Goal: Task Accomplishment & Management: Use online tool/utility

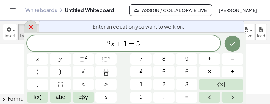
click at [32, 29] on icon at bounding box center [31, 27] width 4 height 4
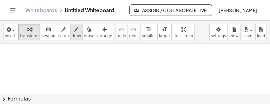
click at [74, 31] on icon "button" at bounding box center [76, 30] width 4 height 8
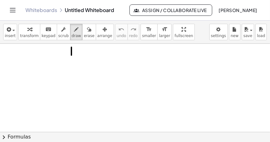
drag, startPoint x: 71, startPoint y: 48, endPoint x: 72, endPoint y: 59, distance: 11.1
click at [72, 59] on div at bounding box center [135, 132] width 270 height 176
drag, startPoint x: 53, startPoint y: 64, endPoint x: 84, endPoint y: 69, distance: 31.8
click at [84, 69] on div at bounding box center [135, 132] width 270 height 176
drag, startPoint x: 64, startPoint y: 80, endPoint x: 79, endPoint y: 91, distance: 19.5
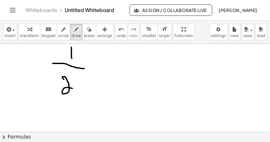
click at [79, 91] on div at bounding box center [135, 132] width 270 height 176
drag, startPoint x: 77, startPoint y: 75, endPoint x: 78, endPoint y: 81, distance: 5.5
click at [78, 81] on div at bounding box center [135, 132] width 270 height 176
drag, startPoint x: 104, startPoint y: 71, endPoint x: 94, endPoint y: 83, distance: 15.4
click at [94, 84] on div at bounding box center [135, 132] width 270 height 176
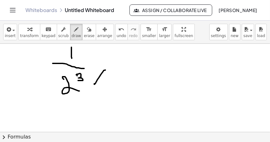
click at [112, 81] on div at bounding box center [135, 132] width 270 height 176
drag, startPoint x: 123, startPoint y: 67, endPoint x: 137, endPoint y: 73, distance: 15.6
click at [137, 73] on div at bounding box center [135, 132] width 270 height 176
drag, startPoint x: 140, startPoint y: 61, endPoint x: 135, endPoint y: 68, distance: 9.3
click at [135, 68] on div at bounding box center [135, 132] width 270 height 176
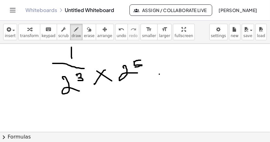
drag, startPoint x: 159, startPoint y: 75, endPoint x: 170, endPoint y: 75, distance: 10.5
click at [170, 75] on div at bounding box center [135, 132] width 270 height 176
drag, startPoint x: 159, startPoint y: 82, endPoint x: 168, endPoint y: 83, distance: 9.9
click at [168, 81] on div at bounding box center [135, 132] width 270 height 176
drag, startPoint x: 203, startPoint y: 58, endPoint x: 216, endPoint y: 66, distance: 15.0
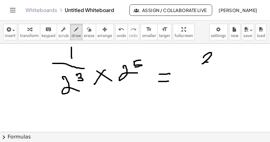
click at [216, 66] on div at bounding box center [135, 132] width 270 height 176
drag, startPoint x: 221, startPoint y: 50, endPoint x: 222, endPoint y: 59, distance: 8.9
click at [222, 59] on div at bounding box center [135, 132] width 270 height 176
drag, startPoint x: 199, startPoint y: 74, endPoint x: 228, endPoint y: 74, distance: 29.5
click at [228, 74] on div at bounding box center [135, 132] width 270 height 176
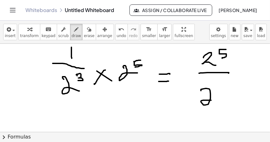
drag, startPoint x: 201, startPoint y: 91, endPoint x: 214, endPoint y: 101, distance: 16.8
click at [214, 101] on div at bounding box center [135, 132] width 270 height 176
drag, startPoint x: 216, startPoint y: 80, endPoint x: 218, endPoint y: 88, distance: 8.5
click at [218, 88] on div at bounding box center [135, 132] width 270 height 176
drag, startPoint x: 137, startPoint y: 101, endPoint x: 145, endPoint y: 102, distance: 8.3
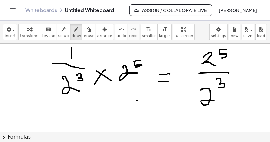
click at [145, 102] on div at bounding box center [135, 132] width 270 height 176
drag, startPoint x: 135, startPoint y: 107, endPoint x: 146, endPoint y: 108, distance: 10.8
click at [146, 103] on div at bounding box center [135, 132] width 270 height 176
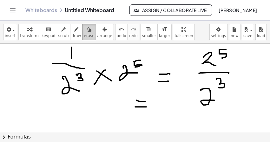
click at [84, 36] on span "erase" at bounding box center [89, 36] width 10 height 4
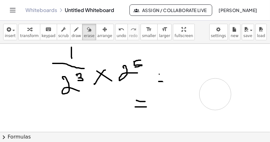
drag, startPoint x: 210, startPoint y: 75, endPoint x: 211, endPoint y: 88, distance: 12.4
click at [237, 76] on div at bounding box center [135, 132] width 270 height 176
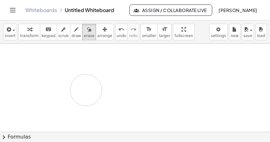
drag, startPoint x: 211, startPoint y: 88, endPoint x: 103, endPoint y: 109, distance: 110.3
click at [100, 103] on div at bounding box center [135, 132] width 270 height 176
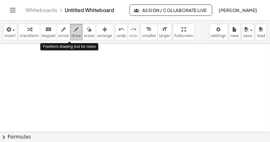
click at [72, 36] on span "draw" at bounding box center [77, 36] width 10 height 4
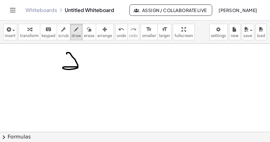
drag, startPoint x: 67, startPoint y: 54, endPoint x: 77, endPoint y: 67, distance: 16.5
click at [77, 67] on div at bounding box center [135, 132] width 270 height 176
click at [94, 62] on div at bounding box center [135, 132] width 270 height 176
drag, startPoint x: 80, startPoint y: 67, endPoint x: 89, endPoint y: 67, distance: 9.5
click at [89, 67] on div at bounding box center [135, 132] width 270 height 176
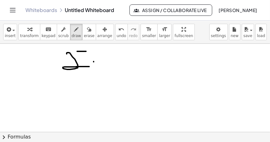
drag, startPoint x: 77, startPoint y: 52, endPoint x: 86, endPoint y: 52, distance: 8.9
click at [86, 52] on div at bounding box center [135, 132] width 270 height 176
drag, startPoint x: 90, startPoint y: 48, endPoint x: 90, endPoint y: 54, distance: 6.7
click at [90, 54] on div at bounding box center [135, 132] width 270 height 176
drag, startPoint x: 119, startPoint y: 59, endPoint x: 112, endPoint y: 65, distance: 9.5
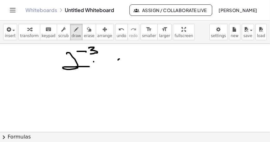
click at [112, 65] on div at bounding box center [135, 132] width 270 height 176
drag, startPoint x: 115, startPoint y: 61, endPoint x: 123, endPoint y: 66, distance: 9.2
click at [123, 66] on div at bounding box center [135, 132] width 270 height 176
drag, startPoint x: 132, startPoint y: 57, endPoint x: 147, endPoint y: 71, distance: 20.6
click at [147, 71] on div at bounding box center [135, 132] width 270 height 176
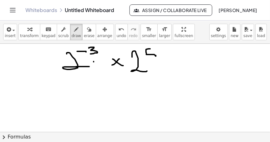
drag, startPoint x: 147, startPoint y: 49, endPoint x: 147, endPoint y: 58, distance: 8.3
click at [147, 58] on div at bounding box center [135, 132] width 270 height 176
drag, startPoint x: 172, startPoint y: 60, endPoint x: 178, endPoint y: 60, distance: 6.1
click at [178, 60] on div at bounding box center [135, 132] width 270 height 176
drag, startPoint x: 173, startPoint y: 63, endPoint x: 178, endPoint y: 63, distance: 5.4
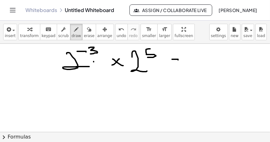
click at [178, 63] on div at bounding box center [135, 132] width 270 height 176
drag, startPoint x: 193, startPoint y: 45, endPoint x: 193, endPoint y: 52, distance: 7.3
click at [193, 52] on div at bounding box center [135, 132] width 270 height 176
drag, startPoint x: 186, startPoint y: 55, endPoint x: 203, endPoint y: 54, distance: 17.2
click at [203, 54] on div at bounding box center [135, 132] width 270 height 176
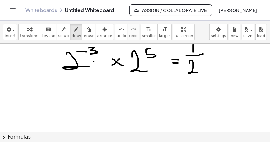
drag, startPoint x: 189, startPoint y: 63, endPoint x: 197, endPoint y: 73, distance: 12.2
click at [197, 73] on div at bounding box center [135, 132] width 270 height 176
drag, startPoint x: 196, startPoint y: 60, endPoint x: 197, endPoint y: 64, distance: 4.2
click at [197, 64] on div at bounding box center [135, 132] width 270 height 176
drag, startPoint x: 213, startPoint y: 53, endPoint x: 209, endPoint y: 58, distance: 5.9
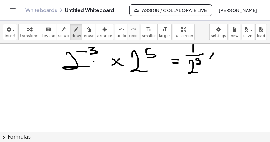
click at [209, 59] on div at bounding box center [135, 132] width 270 height 176
drag, startPoint x: 208, startPoint y: 53, endPoint x: 215, endPoint y: 60, distance: 9.0
click at [215, 60] on div at bounding box center [135, 132] width 270 height 176
drag, startPoint x: 222, startPoint y: 66, endPoint x: 235, endPoint y: 66, distance: 12.4
click at [235, 66] on div at bounding box center [135, 132] width 270 height 176
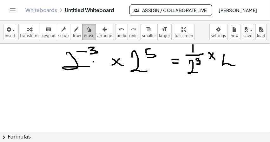
click at [84, 34] on span "erase" at bounding box center [89, 36] width 10 height 4
drag, startPoint x: 247, startPoint y: 77, endPoint x: 232, endPoint y: 65, distance: 18.7
click at [232, 65] on div at bounding box center [135, 132] width 270 height 176
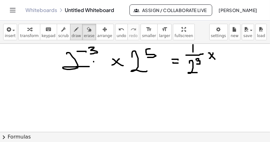
click at [74, 30] on icon "button" at bounding box center [76, 30] width 4 height 8
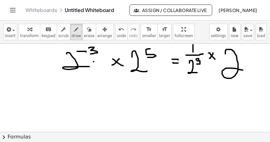
drag, startPoint x: 225, startPoint y: 54, endPoint x: 248, endPoint y: 70, distance: 27.7
click at [248, 70] on div at bounding box center [135, 132] width 270 height 176
drag, startPoint x: 247, startPoint y: 48, endPoint x: 242, endPoint y: 54, distance: 8.2
click at [242, 54] on div at bounding box center [135, 132] width 270 height 176
drag, startPoint x: 24, startPoint y: 94, endPoint x: 36, endPoint y: 95, distance: 11.6
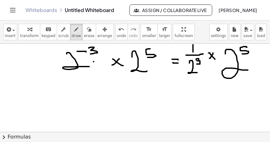
click at [35, 95] on div at bounding box center [135, 132] width 270 height 176
drag, startPoint x: 26, startPoint y: 99, endPoint x: 39, endPoint y: 99, distance: 13.0
click at [37, 99] on div at bounding box center [135, 132] width 270 height 176
drag, startPoint x: 57, startPoint y: 83, endPoint x: 70, endPoint y: 94, distance: 16.4
click at [70, 94] on div at bounding box center [135, 132] width 270 height 176
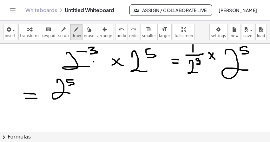
drag, startPoint x: 73, startPoint y: 80, endPoint x: 69, endPoint y: 86, distance: 6.8
click at [69, 86] on div at bounding box center [135, 132] width 270 height 176
drag, startPoint x: 44, startPoint y: 102, endPoint x: 80, endPoint y: 101, distance: 35.2
click at [80, 101] on div at bounding box center [135, 132] width 270 height 176
drag, startPoint x: 54, startPoint y: 112, endPoint x: 69, endPoint y: 122, distance: 18.0
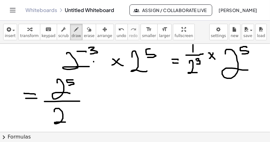
click at [69, 103] on div at bounding box center [135, 132] width 270 height 176
click at [70, 103] on div at bounding box center [135, 132] width 270 height 176
drag, startPoint x: 99, startPoint y: 97, endPoint x: 105, endPoint y: 97, distance: 6.0
click at [105, 97] on div at bounding box center [135, 132] width 270 height 176
drag, startPoint x: 98, startPoint y: 102, endPoint x: 114, endPoint y: 102, distance: 15.9
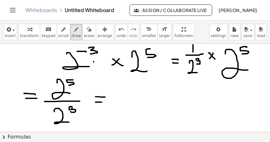
click at [114, 102] on div at bounding box center [135, 132] width 270 height 176
drag
click at [145, 103] on div at bounding box center [135, 132] width 270 height 176
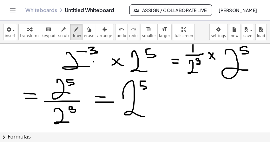
click at [140, 89] on div at bounding box center [135, 132] width 270 height 176
click at [156, 86] on div at bounding box center [135, 132] width 270 height 176
click at [163, 88] on div at bounding box center [135, 132] width 270 height 176
click at [194, 103] on div at bounding box center [135, 132] width 270 height 176
click at [199, 103] on div at bounding box center [135, 132] width 270 height 176
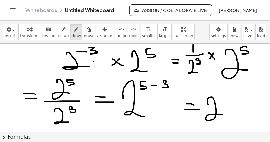
click at [222, 103] on div at bounding box center [135, 132] width 270 height 176
click at [229, 99] on div at bounding box center [135, 132] width 270 height 176
click at [259, 89] on div at bounding box center [135, 132] width 270 height 176
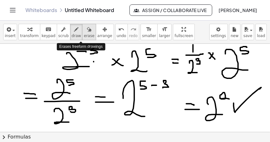
click at [84, 36] on span "erase" at bounding box center [89, 36] width 10 height 4
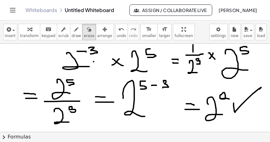
click at [99, 68] on div at bounding box center [135, 132] width 270 height 176
click at [72, 36] on span "draw" at bounding box center [77, 36] width 10 height 4
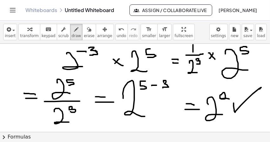
drag, startPoint x: 95, startPoint y: 51, endPoint x: 90, endPoint y: 55, distance: 7.4
click at [90, 55] on div at bounding box center [135, 132] width 270 height 176
click at [84, 35] on span "erase" at bounding box center [89, 36] width 10 height 4
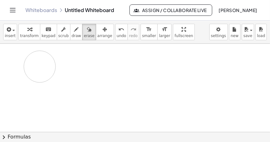
drag, startPoint x: 120, startPoint y: 108, endPoint x: 43, endPoint y: 67, distance: 87.1
click at [43, 67] on div at bounding box center [135, 132] width 270 height 176
click at [72, 35] on span "draw" at bounding box center [77, 36] width 10 height 4
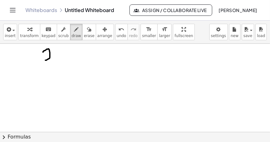
drag, startPoint x: 43, startPoint y: 52, endPoint x: 55, endPoint y: 63, distance: 16.0
click at [55, 62] on div at bounding box center [135, 132] width 270 height 176
click at [58, 61] on div at bounding box center [135, 132] width 270 height 176
drag, startPoint x: 61, startPoint y: 52, endPoint x: 58, endPoint y: 51, distance: 3.5
click at [58, 50] on div at bounding box center [135, 132] width 270 height 176
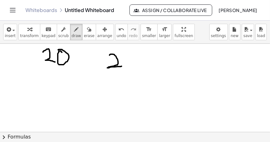
drag, startPoint x: 112, startPoint y: 55, endPoint x: 126, endPoint y: 56, distance: 14.4
click at [123, 64] on div at bounding box center [135, 132] width 270 height 176
click at [84, 37] on span "erase" at bounding box center [89, 36] width 10 height 4
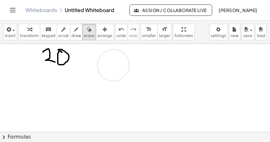
drag, startPoint x: 121, startPoint y: 66, endPoint x: 108, endPoint y: 63, distance: 13.6
click at [108, 63] on div at bounding box center [135, 132] width 270 height 176
click at [72, 37] on span "draw" at bounding box center [77, 36] width 10 height 4
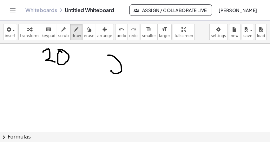
drag, startPoint x: 120, startPoint y: 62, endPoint x: 111, endPoint y: 71, distance: 11.9
click at [111, 71] on div at bounding box center [135, 132] width 270 height 176
drag, startPoint x: 129, startPoint y: 58, endPoint x: 131, endPoint y: 70, distance: 12.5
click at [131, 70] on div at bounding box center [135, 132] width 270 height 176
drag, startPoint x: 132, startPoint y: 56, endPoint x: 137, endPoint y: 59, distance: 5.8
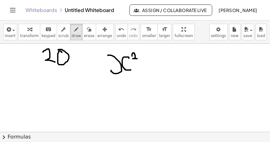
click at [137, 59] on div at bounding box center [135, 132] width 270 height 176
drag, startPoint x: 109, startPoint y: 78, endPoint x: 139, endPoint y: 76, distance: 29.5
click at [139, 76] on div at bounding box center [135, 132] width 270 height 176
drag, startPoint x: 117, startPoint y: 84, endPoint x: 118, endPoint y: 99, distance: 14.9
click at [118, 99] on div at bounding box center [135, 132] width 270 height 176
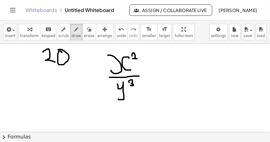
drag, startPoint x: 129, startPoint y: 82, endPoint x: 130, endPoint y: 86, distance: 3.8
click at [130, 86] on div at bounding box center [135, 132] width 270 height 176
drag, startPoint x: 142, startPoint y: 51, endPoint x: 140, endPoint y: 109, distance: 57.7
click at [140, 103] on div at bounding box center [135, 132] width 270 height 176
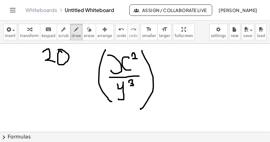
drag, startPoint x: 104, startPoint y: 53, endPoint x: 112, endPoint y: 102, distance: 49.7
click at [112, 102] on div at bounding box center [135, 132] width 270 height 176
drag, startPoint x: 151, startPoint y: 50, endPoint x: 162, endPoint y: 56, distance: 13.2
click at [162, 56] on div at bounding box center [135, 132] width 270 height 176
drag, startPoint x: 19, startPoint y: 95, endPoint x: 21, endPoint y: 104, distance: 8.7
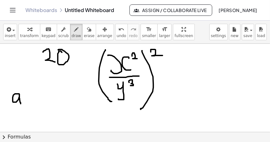
click at [21, 103] on div at bounding box center [135, 132] width 270 height 176
drag, startPoint x: 21, startPoint y: 95, endPoint x: 27, endPoint y: 98, distance: 6.5
click at [27, 98] on div at bounding box center [135, 132] width 270 height 176
drag, startPoint x: 28, startPoint y: 86, endPoint x: 33, endPoint y: 113, distance: 27.5
click at [33, 103] on div at bounding box center [135, 132] width 270 height 176
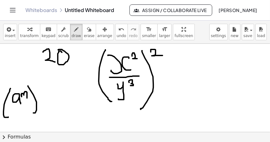
drag, startPoint x: 10, startPoint y: 90, endPoint x: 8, endPoint y: 117, distance: 27.6
click at [8, 103] on div at bounding box center [135, 132] width 270 height 176
drag, startPoint x: 36, startPoint y: 91, endPoint x: 40, endPoint y: 92, distance: 4.0
click at [40, 92] on div at bounding box center [135, 132] width 270 height 176
click at [45, 97] on div at bounding box center [135, 132] width 270 height 176
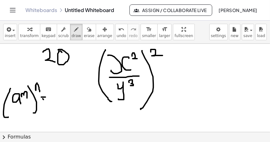
drag, startPoint x: 43, startPoint y: 99, endPoint x: 46, endPoint y: 100, distance: 3.2
click at [46, 100] on div at bounding box center [135, 132] width 270 height 176
drag, startPoint x: 53, startPoint y: 97, endPoint x: 55, endPoint y: 105, distance: 7.7
click at [55, 103] on div at bounding box center [135, 132] width 270 height 176
drag, startPoint x: 55, startPoint y: 91, endPoint x: 60, endPoint y: 96, distance: 6.5
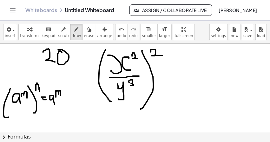
click at [60, 96] on div at bounding box center [135, 132] width 270 height 176
click at [65, 94] on div at bounding box center [135, 132] width 270 height 176
drag, startPoint x: 162, startPoint y: 74, endPoint x: 168, endPoint y: 75, distance: 5.9
click at [168, 75] on div at bounding box center [135, 132] width 270 height 176
drag, startPoint x: 162, startPoint y: 79, endPoint x: 171, endPoint y: 80, distance: 9.5
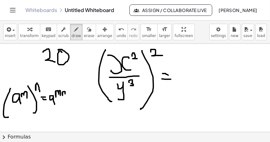
click at [171, 80] on div at bounding box center [135, 132] width 270 height 176
drag, startPoint x: 150, startPoint y: 52, endPoint x: 141, endPoint y: 59, distance: 11.0
click at [141, 59] on div at bounding box center [135, 132] width 270 height 176
drag, startPoint x: 157, startPoint y: 57, endPoint x: 140, endPoint y: 83, distance: 30.7
click at [140, 83] on div at bounding box center [135, 132] width 270 height 176
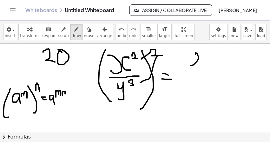
drag, startPoint x: 195, startPoint y: 54, endPoint x: 189, endPoint y: 64, distance: 12.1
click at [189, 64] on div at bounding box center [135, 132] width 270 height 176
drag, startPoint x: 200, startPoint y: 55, endPoint x: 208, endPoint y: 62, distance: 10.2
click at [208, 62] on div at bounding box center [135, 132] width 270 height 176
drag, startPoint x: 208, startPoint y: 50, endPoint x: 213, endPoint y: 52, distance: 5.7
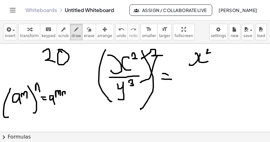
click at [213, 52] on div at bounding box center [135, 132] width 270 height 176
drag, startPoint x: 211, startPoint y: 49, endPoint x: 211, endPoint y: 55, distance: 6.3
click at [211, 55] on div at bounding box center [135, 132] width 270 height 176
drag, startPoint x: 187, startPoint y: 72, endPoint x: 221, endPoint y: 70, distance: 33.4
click at [221, 70] on div at bounding box center [135, 132] width 270 height 176
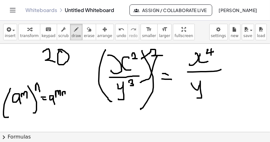
click at [195, 96] on div at bounding box center [135, 132] width 270 height 176
click at [204, 82] on div at bounding box center [135, 132] width 270 height 176
click at [237, 83] on div at bounding box center [135, 132] width 270 height 176
click at [238, 87] on div at bounding box center [135, 132] width 270 height 176
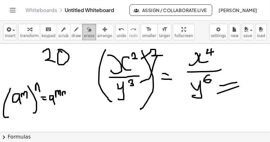
click at [84, 36] on span "erase" at bounding box center [89, 36] width 10 height 4
click at [227, 96] on div at bounding box center [135, 132] width 270 height 176
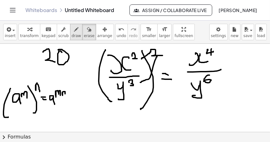
click at [73, 33] on button "draw" at bounding box center [76, 32] width 13 height 16
click at [255, 56] on div at bounding box center [135, 132] width 270 height 176
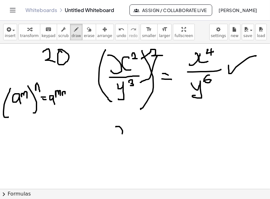
drag, startPoint x: 116, startPoint y: 127, endPoint x: 111, endPoint y: 140, distance: 13.1
click at [111, 103] on div at bounding box center [135, 189] width 270 height 290
drag, startPoint x: 129, startPoint y: 129, endPoint x: 132, endPoint y: 136, distance: 7.9
click at [132, 103] on div at bounding box center [135, 189] width 270 height 290
drag, startPoint x: 136, startPoint y: 125, endPoint x: 141, endPoint y: 128, distance: 6.6
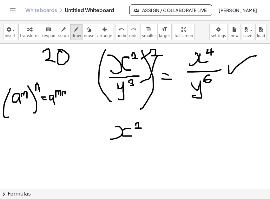
click at [141, 103] on div at bounding box center [135, 189] width 270 height 290
drag, startPoint x: 141, startPoint y: 121, endPoint x: 143, endPoint y: 137, distance: 15.4
click at [143, 103] on div at bounding box center [135, 189] width 270 height 290
drag, startPoint x: 117, startPoint y: 120, endPoint x: 113, endPoint y: 142, distance: 22.6
click at [113, 103] on div at bounding box center [135, 189] width 270 height 290
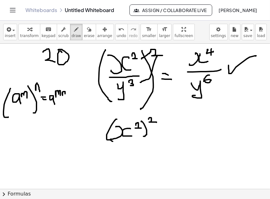
drag, startPoint x: 148, startPoint y: 120, endPoint x: 156, endPoint y: 123, distance: 8.5
click at [156, 103] on div at bounding box center [135, 189] width 270 height 290
drag, startPoint x: 100, startPoint y: 149, endPoint x: 159, endPoint y: 140, distance: 59.3
click at [159, 103] on div at bounding box center [135, 189] width 270 height 290
drag, startPoint x: 125, startPoint y: 151, endPoint x: 131, endPoint y: 168, distance: 18.6
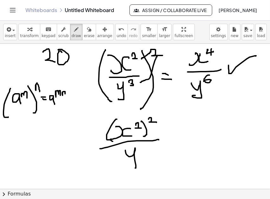
click at [131, 103] on div at bounding box center [135, 189] width 270 height 290
drag, startPoint x: 141, startPoint y: 147, endPoint x: 142, endPoint y: 153, distance: 5.4
click at [142, 103] on div at bounding box center [135, 189] width 270 height 290
drag, startPoint x: 166, startPoint y: 137, endPoint x: 173, endPoint y: 139, distance: 6.8
click at [174, 103] on div at bounding box center [135, 189] width 270 height 290
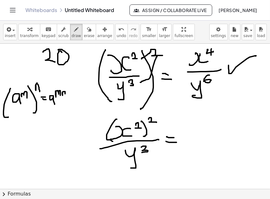
drag, startPoint x: 166, startPoint y: 142, endPoint x: 178, endPoint y: 143, distance: 11.8
click at [177, 103] on div at bounding box center [135, 189] width 270 height 290
drag, startPoint x: 195, startPoint y: 121, endPoint x: 193, endPoint y: 129, distance: 8.2
click at [193, 103] on div at bounding box center [135, 189] width 270 height 290
drag, startPoint x: 202, startPoint y: 121, endPoint x: 204, endPoint y: 127, distance: 6.2
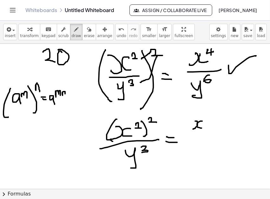
click at [204, 103] on div at bounding box center [135, 189] width 270 height 290
drag, startPoint x: 208, startPoint y: 116, endPoint x: 212, endPoint y: 120, distance: 6.1
click at [212, 103] on div at bounding box center [135, 189] width 270 height 290
drag, startPoint x: 210, startPoint y: 116, endPoint x: 210, endPoint y: 122, distance: 6.0
click at [210, 103] on div at bounding box center [135, 189] width 270 height 290
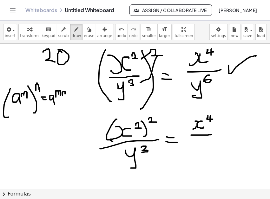
drag, startPoint x: 191, startPoint y: 135, endPoint x: 211, endPoint y: 134, distance: 20.6
click at [211, 103] on div at bounding box center [135, 189] width 270 height 290
drag, startPoint x: 197, startPoint y: 141, endPoint x: 198, endPoint y: 159, distance: 17.1
click at [197, 103] on div at bounding box center [135, 189] width 270 height 290
drag, startPoint x: 206, startPoint y: 143, endPoint x: 207, endPoint y: 146, distance: 3.8
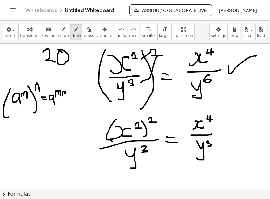
click at [207, 103] on div at bounding box center [135, 189] width 270 height 290
drag, startPoint x: 142, startPoint y: 121, endPoint x: 147, endPoint y: 172, distance: 50.3
click at [147, 103] on div at bounding box center [135, 189] width 270 height 290
drag, startPoint x: 113, startPoint y: 123, endPoint x: 126, endPoint y: 181, distance: 59.8
click at [126, 103] on div at bounding box center [135, 189] width 270 height 290
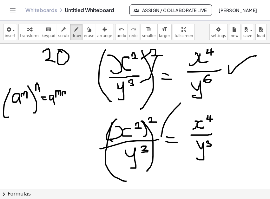
drag, startPoint x: 161, startPoint y: 137, endPoint x: 180, endPoint y: 103, distance: 38.6
click at [180, 103] on div at bounding box center [135, 189] width 270 height 290
drag, startPoint x: 180, startPoint y: 102, endPoint x: 180, endPoint y: 116, distance: 14.3
click at [180, 103] on div at bounding box center [135, 189] width 270 height 290
click at [87, 32] on icon "button" at bounding box center [89, 30] width 4 height 8
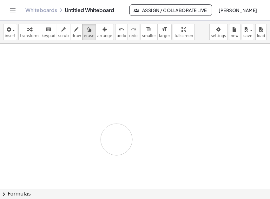
drag, startPoint x: 208, startPoint y: 59, endPoint x: 116, endPoint y: 140, distance: 122.2
click at [116, 103] on div at bounding box center [135, 189] width 270 height 290
click at [122, 81] on div at bounding box center [135, 189] width 270 height 290
click at [72, 36] on span "draw" at bounding box center [77, 36] width 10 height 4
drag, startPoint x: 84, startPoint y: 60, endPoint x: 85, endPoint y: 88, distance: 28.2
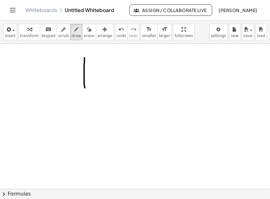
click at [85, 88] on div at bounding box center [135, 189] width 270 height 290
drag, startPoint x: 91, startPoint y: 70, endPoint x: 93, endPoint y: 66, distance: 4.5
click at [93, 66] on div at bounding box center [135, 189] width 270 height 290
click at [110, 64] on div at bounding box center [135, 189] width 270 height 290
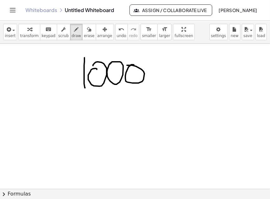
drag, startPoint x: 133, startPoint y: 65, endPoint x: 126, endPoint y: 67, distance: 7.3
click at [126, 67] on div at bounding box center [135, 189] width 270 height 290
drag, startPoint x: 155, startPoint y: 112, endPoint x: 155, endPoint y: 132, distance: 19.7
click at [155, 103] on div at bounding box center [135, 189] width 270 height 290
click at [159, 103] on div at bounding box center [135, 189] width 270 height 290
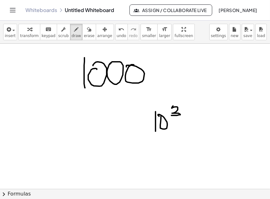
drag, startPoint x: 173, startPoint y: 106, endPoint x: 170, endPoint y: 116, distance: 9.8
click at [170, 103] on div at bounding box center [135, 189] width 270 height 290
drag, startPoint x: 125, startPoint y: 120, endPoint x: 126, endPoint y: 133, distance: 13.6
click at [126, 103] on div at bounding box center [135, 189] width 270 height 290
drag, startPoint x: 143, startPoint y: 120, endPoint x: 135, endPoint y: 126, distance: 9.5
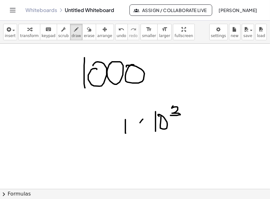
click at [135, 103] on div at bounding box center [135, 189] width 270 height 290
drag, startPoint x: 135, startPoint y: 123, endPoint x: 144, endPoint y: 132, distance: 12.6
click at [144, 103] on div at bounding box center [135, 189] width 270 height 290
click at [196, 69] on div at bounding box center [135, 189] width 270 height 290
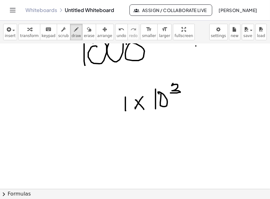
scroll to position [16, 0]
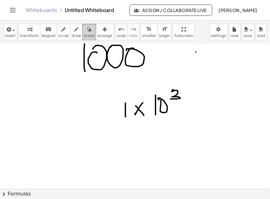
click at [87, 27] on icon "button" at bounding box center [89, 30] width 4 height 8
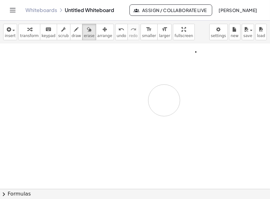
drag, startPoint x: 192, startPoint y: 75, endPoint x: 159, endPoint y: 101, distance: 42.4
click at [159, 101] on div at bounding box center [135, 172] width 270 height 290
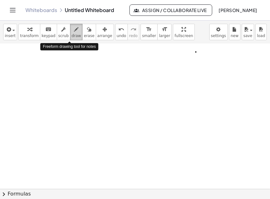
click at [72, 35] on span "draw" at bounding box center [77, 36] width 10 height 4
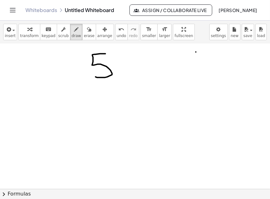
drag, startPoint x: 101, startPoint y: 54, endPoint x: 93, endPoint y: 75, distance: 23.2
click at [93, 75] on div at bounding box center [135, 172] width 270 height 290
click at [120, 56] on div at bounding box center [135, 172] width 270 height 290
drag, startPoint x: 127, startPoint y: 62, endPoint x: 135, endPoint y: 58, distance: 8.8
click at [135, 58] on div at bounding box center [135, 172] width 270 height 290
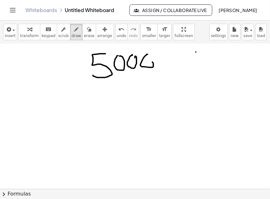
drag, startPoint x: 146, startPoint y: 55, endPoint x: 145, endPoint y: 60, distance: 5.8
click at [145, 60] on div at bounding box center [135, 172] width 270 height 290
drag, startPoint x: 146, startPoint y: 54, endPoint x: 153, endPoint y: 65, distance: 12.7
click at [153, 65] on div at bounding box center [135, 172] width 270 height 290
click at [13, 35] on span "insert" at bounding box center [10, 36] width 11 height 4
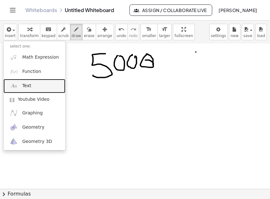
click at [33, 86] on link "Text" at bounding box center [34, 86] width 62 height 14
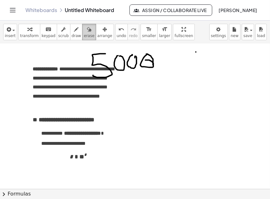
click at [84, 36] on span "erase" at bounding box center [89, 36] width 10 height 4
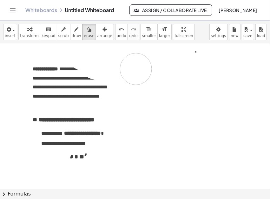
drag, startPoint x: 185, startPoint y: 65, endPoint x: 164, endPoint y: 68, distance: 21.7
click at [164, 68] on div at bounding box center [135, 172] width 270 height 290
click at [182, 83] on div at bounding box center [135, 172] width 270 height 290
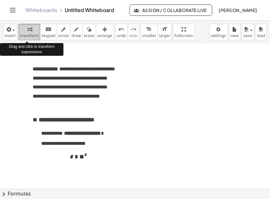
click at [35, 34] on span "transform" at bounding box center [29, 36] width 19 height 4
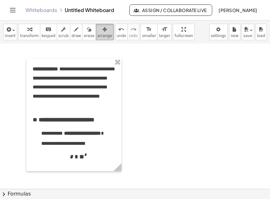
click at [96, 40] on button "arrange" at bounding box center [105, 32] width 18 height 16
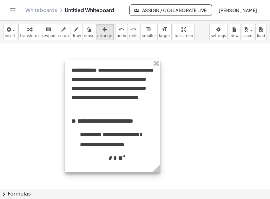
drag, startPoint x: 91, startPoint y: 62, endPoint x: 129, endPoint y: 63, distance: 38.1
click at [129, 63] on div at bounding box center [112, 116] width 95 height 113
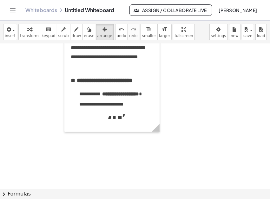
scroll to position [56, 0]
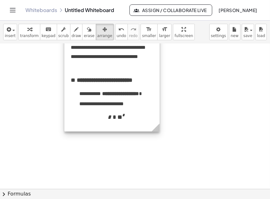
click at [129, 103] on div at bounding box center [111, 75] width 95 height 113
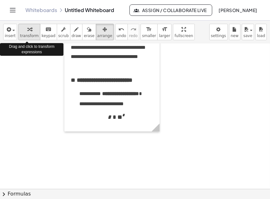
click at [26, 36] on span "transform" at bounding box center [29, 36] width 19 height 4
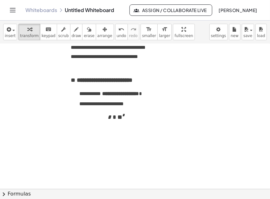
click at [140, 103] on div "**********" at bounding box center [111, 75] width 95 height 113
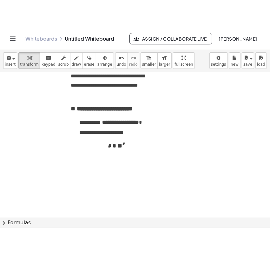
scroll to position [0, 18]
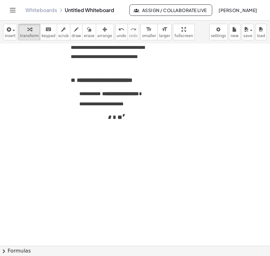
click at [93, 103] on div "**********" at bounding box center [111, 75] width 95 height 113
click at [138, 103] on span "* * * * *" at bounding box center [116, 117] width 74 height 7
click at [129, 103] on span "* * * * *" at bounding box center [116, 117] width 74 height 7
click at [26, 34] on span "transform" at bounding box center [29, 36] width 19 height 4
click at [103, 103] on span "* * * * *" at bounding box center [116, 117] width 74 height 7
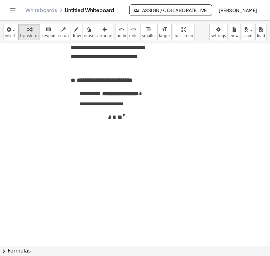
click at [138, 103] on span "* * * * *" at bounding box center [116, 117] width 74 height 7
click at [135, 103] on span "* * * * *" at bounding box center [116, 117] width 74 height 7
click at [127, 103] on span "* * * * *" at bounding box center [116, 117] width 74 height 7
click at [122, 103] on span "*" at bounding box center [122, 117] width 0 height 6
click at [127, 103] on span "* * * * *" at bounding box center [116, 117] width 74 height 7
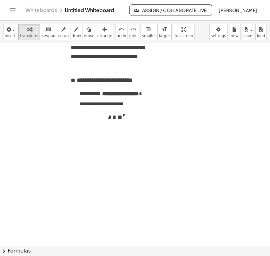
click at [129, 103] on span "* * * * *" at bounding box center [116, 117] width 74 height 7
click at [30, 35] on span "transform" at bounding box center [29, 36] width 19 height 4
click at [134, 103] on span "* * * * *" at bounding box center [116, 117] width 74 height 7
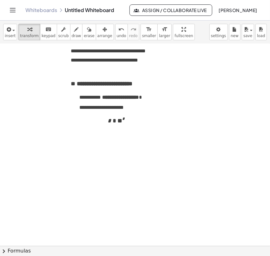
scroll to position [64, 0]
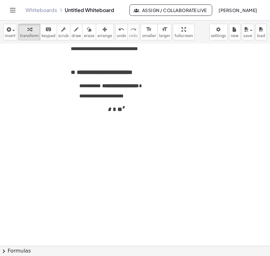
click at [104, 103] on span "* * * * *" at bounding box center [116, 109] width 74 height 7
click at [131, 103] on div "**********" at bounding box center [111, 67] width 95 height 113
click at [144, 103] on div "**********" at bounding box center [111, 67] width 95 height 113
click at [135, 103] on span "* * * * *" at bounding box center [116, 109] width 74 height 7
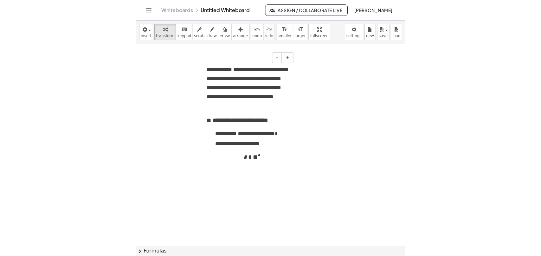
scroll to position [0, 0]
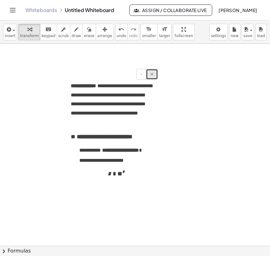
click at [150, 73] on button "+" at bounding box center [152, 74] width 12 height 11
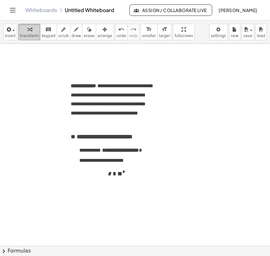
click at [32, 34] on span "transform" at bounding box center [29, 36] width 19 height 4
click at [153, 74] on span "+" at bounding box center [152, 73] width 4 height 5
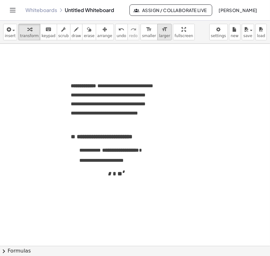
click at [161, 32] on icon "format_size" at bounding box center [164, 30] width 6 height 8
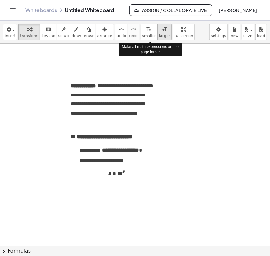
click at [161, 32] on icon "format_size" at bounding box center [164, 30] width 6 height 8
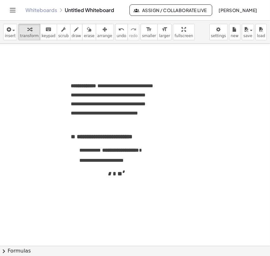
click at [184, 103] on div at bounding box center [135, 246] width 270 height 404
click at [170, 88] on div at bounding box center [135, 246] width 270 height 404
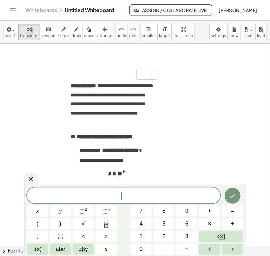
click at [97, 94] on p "**********" at bounding box center [112, 103] width 82 height 45
click at [32, 103] on icon at bounding box center [31, 179] width 4 height 4
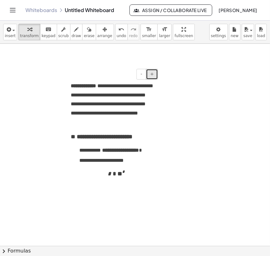
click at [154, 75] on button "+" at bounding box center [152, 74] width 12 height 11
click at [57, 35] on button "scrub" at bounding box center [64, 32] width 14 height 16
click at [47, 34] on span "keypad" at bounding box center [49, 36] width 14 height 4
click at [127, 103] on div "**********" at bounding box center [111, 131] width 95 height 113
click at [140, 103] on span "* * * * *" at bounding box center [116, 173] width 74 height 7
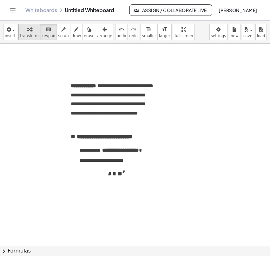
click at [30, 32] on div "button" at bounding box center [29, 29] width 19 height 8
click at [134, 103] on li "**********" at bounding box center [116, 166] width 74 height 21
click at [45, 35] on span "keypad" at bounding box center [49, 36] width 14 height 4
click at [53, 103] on div at bounding box center [135, 246] width 270 height 404
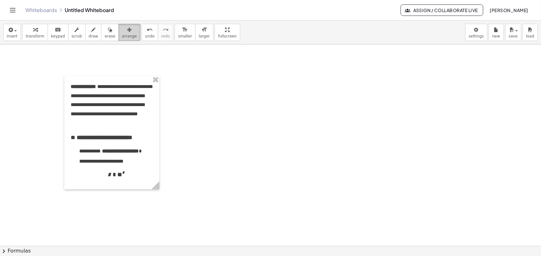
click at [125, 37] on span "arrange" at bounding box center [129, 36] width 15 height 4
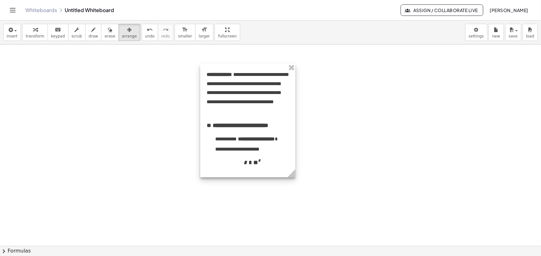
drag, startPoint x: 106, startPoint y: 77, endPoint x: 240, endPoint y: 65, distance: 134.6
click at [240, 65] on div at bounding box center [247, 120] width 95 height 113
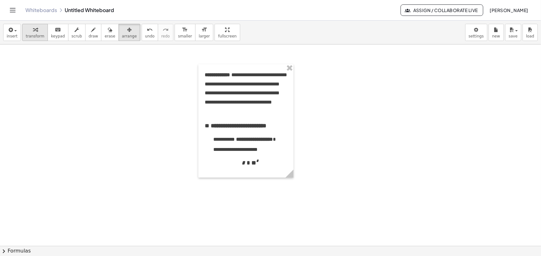
click at [34, 35] on span "transform" at bounding box center [35, 36] width 19 height 4
drag, startPoint x: 266, startPoint y: 144, endPoint x: 263, endPoint y: 143, distance: 3.2
click at [263, 103] on p "**********" at bounding box center [250, 139] width 74 height 9
click at [270, 103] on p "**********" at bounding box center [250, 149] width 74 height 9
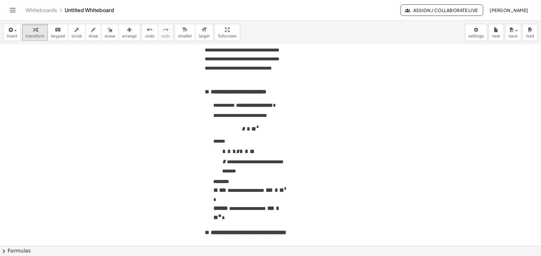
scroll to position [33, 0]
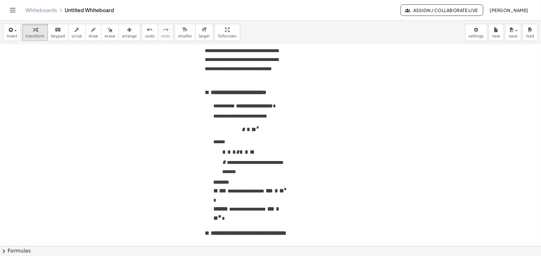
click at [270, 103] on p "**********" at bounding box center [250, 116] width 74 height 9
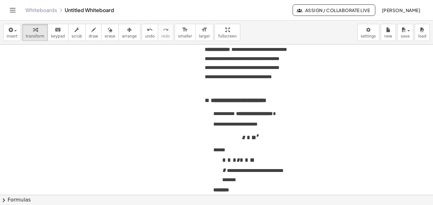
scroll to position [0, 18]
click at [195, 35] on button "format_size larger" at bounding box center [204, 32] width 18 height 17
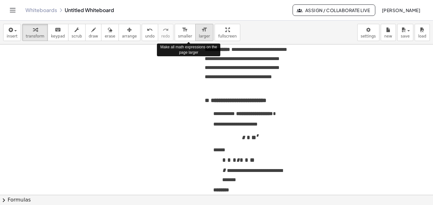
click at [199, 35] on span "larger" at bounding box center [204, 36] width 11 height 4
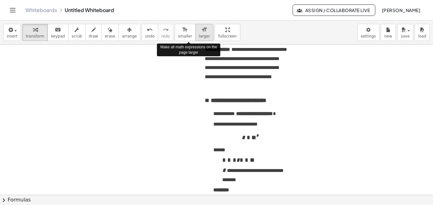
click at [199, 35] on span "larger" at bounding box center [204, 36] width 11 height 4
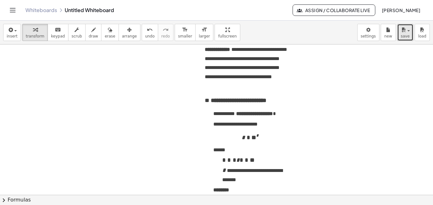
click at [270, 38] on span "save" at bounding box center [405, 36] width 9 height 4
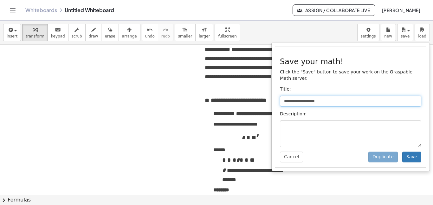
click at [270, 97] on input "**********" at bounding box center [350, 100] width 141 height 11
drag, startPoint x: 337, startPoint y: 95, endPoint x: 269, endPoint y: 97, distance: 68.2
click at [269, 97] on div "**********" at bounding box center [216, 113] width 433 height 184
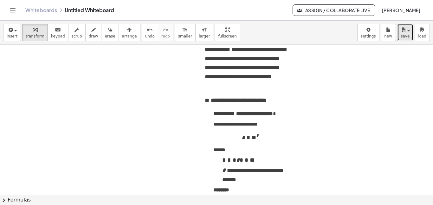
click at [270, 39] on button "save" at bounding box center [405, 32] width 16 height 17
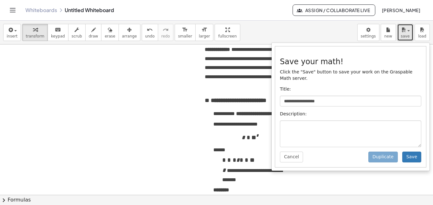
click at [270, 36] on span "save" at bounding box center [405, 36] width 9 height 4
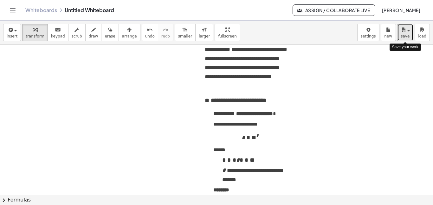
click at [270, 36] on span "save" at bounding box center [405, 36] width 9 height 4
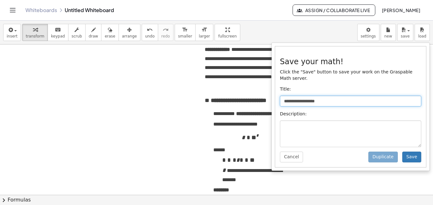
click at [270, 95] on input "**********" at bounding box center [350, 100] width 141 height 11
type input "*"
click at [270, 95] on input "**********" at bounding box center [350, 100] width 141 height 11
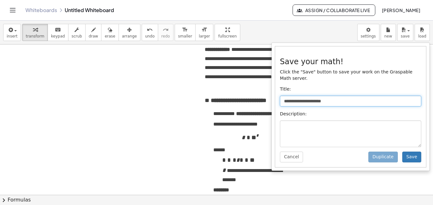
type input "**********"
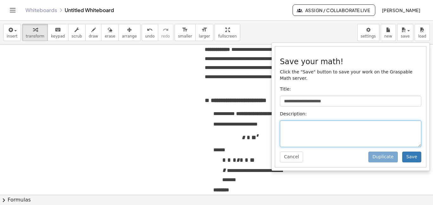
click at [270, 103] on textarea at bounding box center [350, 133] width 141 height 27
type textarea "**********"
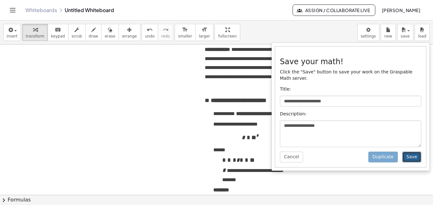
click at [270, 103] on button "Save" at bounding box center [411, 156] width 19 height 11
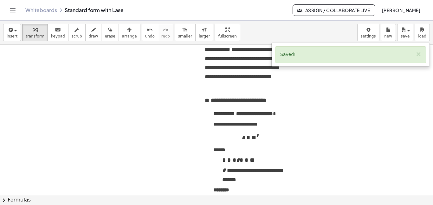
click at [185, 99] on div at bounding box center [216, 169] width 433 height 300
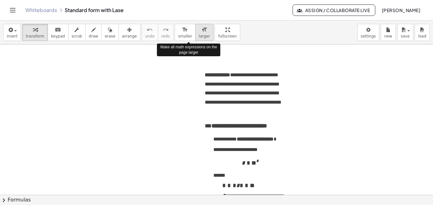
click at [201, 31] on icon "format_size" at bounding box center [204, 30] width 6 height 8
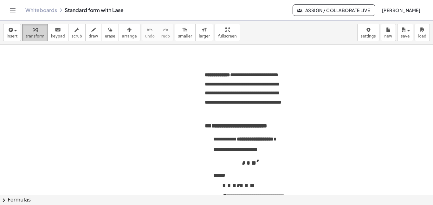
click at [37, 37] on span "transform" at bounding box center [35, 36] width 19 height 4
click at [230, 77] on span "**********" at bounding box center [217, 74] width 25 height 5
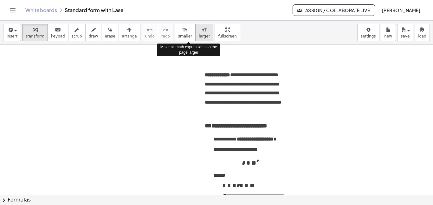
click at [199, 37] on span "larger" at bounding box center [204, 36] width 11 height 4
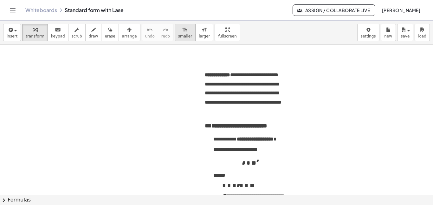
click at [178, 35] on span "smaller" at bounding box center [185, 36] width 14 height 4
click at [199, 34] on span "larger" at bounding box center [204, 36] width 11 height 4
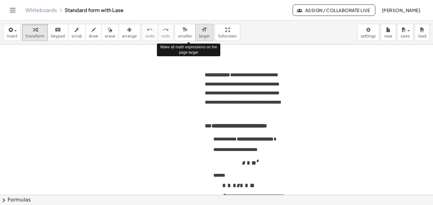
click at [199, 34] on span "larger" at bounding box center [204, 36] width 11 height 4
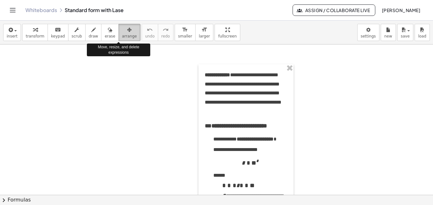
click at [122, 36] on span "arrange" at bounding box center [129, 36] width 15 height 4
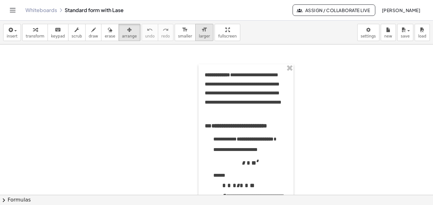
click at [199, 36] on span "larger" at bounding box center [204, 36] width 11 height 4
click at [53, 35] on span "keypad" at bounding box center [58, 36] width 14 height 4
drag, startPoint x: 36, startPoint y: 34, endPoint x: 190, endPoint y: 85, distance: 161.8
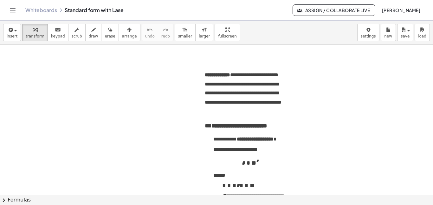
click at [190, 85] on div "**********" at bounding box center [216, 113] width 433 height 184
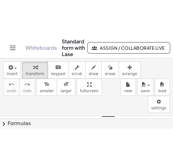
scroll to position [161, 0]
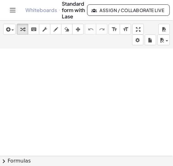
click at [102, 90] on div at bounding box center [86, 52] width 173 height 328
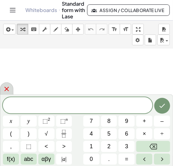
click at [8, 89] on icon at bounding box center [7, 89] width 8 height 8
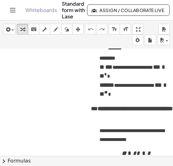
scroll to position [161, 124]
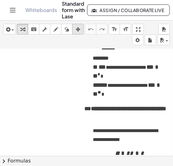
click at [77, 28] on icon "button" at bounding box center [78, 30] width 4 height 8
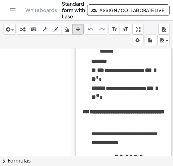
scroll to position [161, 91]
drag, startPoint x: 117, startPoint y: 61, endPoint x: 82, endPoint y: 64, distance: 34.4
click at [82, 64] on div at bounding box center [123, 41] width 95 height 261
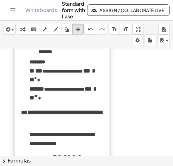
drag, startPoint x: 104, startPoint y: 65, endPoint x: 42, endPoint y: 65, distance: 62.5
click at [42, 65] on div at bounding box center [62, 41] width 95 height 261
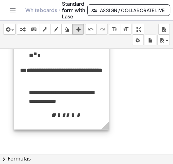
scroll to position [204, 92]
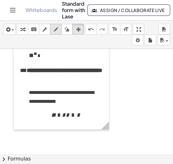
click at [57, 30] on icon "button" at bounding box center [56, 30] width 4 height 8
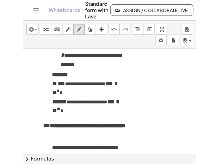
scroll to position [148, 46]
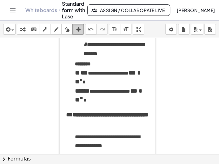
click at [79, 31] on icon "button" at bounding box center [78, 30] width 4 height 8
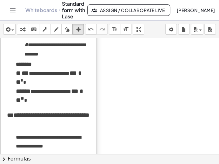
drag, startPoint x: 109, startPoint y: 50, endPoint x: 48, endPoint y: 49, distance: 61.2
click at [48, 49] on div at bounding box center [48, 43] width 95 height 261
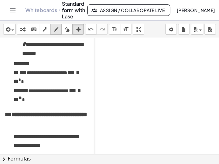
click at [55, 30] on icon "button" at bounding box center [56, 30] width 4 height 8
drag, startPoint x: 119, startPoint y: 52, endPoint x: 119, endPoint y: 59, distance: 6.7
click at [119, 59] on div at bounding box center [88, 48] width 261 height 316
click at [125, 54] on div at bounding box center [88, 48] width 261 height 316
click at [129, 53] on div at bounding box center [88, 48] width 261 height 316
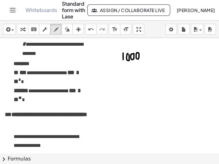
click at [134, 52] on div at bounding box center [88, 48] width 261 height 316
drag, startPoint x: 113, startPoint y: 72, endPoint x: 118, endPoint y: 74, distance: 6.0
click at [118, 74] on div at bounding box center [88, 48] width 261 height 316
drag, startPoint x: 113, startPoint y: 77, endPoint x: 118, endPoint y: 77, distance: 5.4
click at [118, 77] on div at bounding box center [88, 48] width 261 height 316
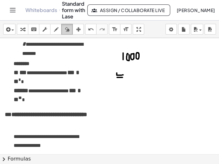
click at [64, 30] on div "button" at bounding box center [67, 29] width 8 height 8
drag, startPoint x: 129, startPoint y: 81, endPoint x: 114, endPoint y: 79, distance: 15.3
click at [114, 79] on div at bounding box center [88, 48] width 261 height 316
click at [60, 27] on div "button" at bounding box center [56, 29] width 8 height 8
drag, startPoint x: 113, startPoint y: 74, endPoint x: 117, endPoint y: 74, distance: 4.1
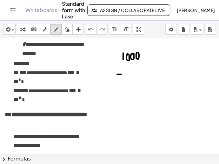
click at [117, 74] on div at bounding box center [88, 48] width 261 height 316
drag, startPoint x: 112, startPoint y: 76, endPoint x: 118, endPoint y: 76, distance: 6.3
click at [118, 76] on div at bounding box center [88, 48] width 261 height 316
drag, startPoint x: 112, startPoint y: 73, endPoint x: 118, endPoint y: 73, distance: 6.0
click at [118, 73] on div at bounding box center [88, 48] width 261 height 316
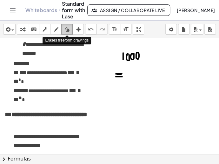
click at [65, 33] on icon "button" at bounding box center [67, 30] width 4 height 8
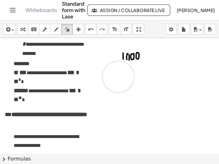
click at [114, 76] on div at bounding box center [88, 48] width 261 height 316
click at [54, 26] on icon "button" at bounding box center [56, 30] width 4 height 8
drag, startPoint x: 112, startPoint y: 75, endPoint x: 117, endPoint y: 75, distance: 4.8
click at [117, 75] on div at bounding box center [88, 48] width 261 height 316
drag, startPoint x: 113, startPoint y: 76, endPoint x: 117, endPoint y: 76, distance: 4.4
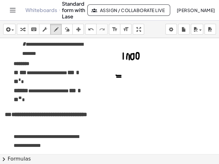
click at [117, 76] on div at bounding box center [88, 48] width 261 height 316
drag, startPoint x: 124, startPoint y: 74, endPoint x: 124, endPoint y: 78, distance: 4.8
click at [124, 78] on div at bounding box center [88, 48] width 261 height 316
drag, startPoint x: 133, startPoint y: 75, endPoint x: 130, endPoint y: 80, distance: 6.0
click at [130, 80] on div at bounding box center [88, 48] width 261 height 316
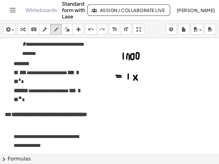
drag, startPoint x: 129, startPoint y: 75, endPoint x: 133, endPoint y: 80, distance: 6.5
click at [133, 80] on div at bounding box center [88, 48] width 261 height 316
drag, startPoint x: 136, startPoint y: 74, endPoint x: 136, endPoint y: 80, distance: 6.1
click at [136, 80] on div at bounding box center [88, 48] width 261 height 316
click at [140, 75] on div at bounding box center [88, 48] width 261 height 316
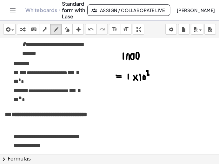
drag, startPoint x: 143, startPoint y: 71, endPoint x: 143, endPoint y: 75, distance: 3.8
click at [143, 75] on div at bounding box center [88, 48] width 261 height 316
click at [124, 55] on div at bounding box center [88, 48] width 261 height 316
drag, startPoint x: 104, startPoint y: 105, endPoint x: 104, endPoint y: 113, distance: 7.9
click at [104, 113] on div at bounding box center [88, 48] width 261 height 316
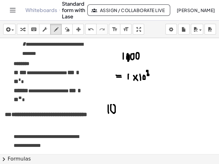
click at [108, 105] on div at bounding box center [88, 48] width 261 height 316
drag, startPoint x: 113, startPoint y: 103, endPoint x: 118, endPoint y: 103, distance: 5.1
click at [118, 103] on div at bounding box center [88, 48] width 261 height 316
drag, startPoint x: 118, startPoint y: 100, endPoint x: 120, endPoint y: 104, distance: 4.6
click at [120, 104] on div at bounding box center [88, 48] width 261 height 316
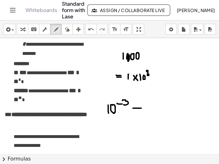
drag, startPoint x: 129, startPoint y: 107, endPoint x: 138, endPoint y: 107, distance: 9.5
click at [138, 107] on div at bounding box center [88, 48] width 261 height 316
drag, startPoint x: 130, startPoint y: 109, endPoint x: 138, endPoint y: 109, distance: 7.9
click at [138, 109] on div at bounding box center [88, 48] width 261 height 316
drag, startPoint x: 152, startPoint y: 96, endPoint x: 152, endPoint y: 103, distance: 6.3
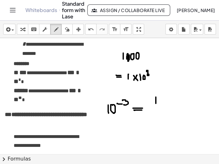
click at [152, 103] on div at bounding box center [88, 48] width 261 height 316
drag, startPoint x: 145, startPoint y: 107, endPoint x: 163, endPoint y: 105, distance: 18.2
click at [163, 105] on div at bounding box center [88, 48] width 261 height 316
drag, startPoint x: 148, startPoint y: 110, endPoint x: 149, endPoint y: 117, distance: 6.4
click at [149, 117] on div at bounding box center [88, 48] width 261 height 316
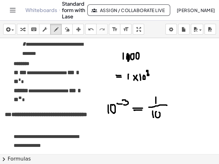
click at [153, 112] on div at bounding box center [88, 48] width 261 height 316
click at [159, 110] on div at bounding box center [88, 48] width 261 height 316
click at [165, 109] on div at bounding box center [88, 48] width 261 height 316
drag, startPoint x: 171, startPoint y: 102, endPoint x: 174, endPoint y: 103, distance: 3.9
click at [174, 103] on div at bounding box center [88, 48] width 261 height 316
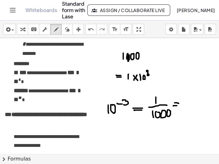
drag, startPoint x: 169, startPoint y: 105, endPoint x: 174, endPoint y: 105, distance: 5.1
click at [174, 105] on div at bounding box center [88, 48] width 261 height 316
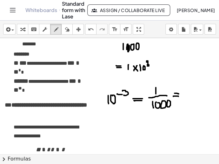
scroll to position [160, 46]
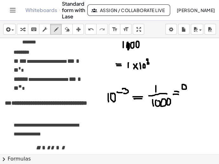
click at [180, 84] on div at bounding box center [88, 36] width 261 height 316
click at [185, 88] on div at bounding box center [88, 36] width 261 height 316
click at [188, 85] on div at bounding box center [88, 36] width 261 height 316
click at [193, 84] on div at bounding box center [88, 36] width 261 height 316
drag, startPoint x: 198, startPoint y: 84, endPoint x: 198, endPoint y: 89, distance: 5.4
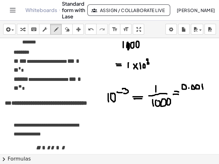
click at [198, 89] on div at bounding box center [88, 36] width 261 height 316
drag, startPoint x: 101, startPoint y: 97, endPoint x: 63, endPoint y: 88, distance: 39.3
click at [63, 88] on div at bounding box center [88, 36] width 261 height 316
drag, startPoint x: 60, startPoint y: 83, endPoint x: 66, endPoint y: 95, distance: 13.2
click at [66, 95] on div at bounding box center [88, 36] width 261 height 316
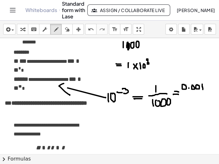
scroll to position [166, 46]
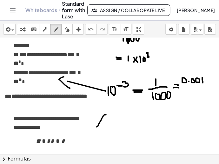
drag, startPoint x: 101, startPoint y: 114, endPoint x: 93, endPoint y: 126, distance: 14.8
click at [93, 126] on div at bounding box center [88, 30] width 261 height 316
drag, startPoint x: 98, startPoint y: 121, endPoint x: 110, endPoint y: 132, distance: 16.0
click at [110, 132] on div at bounding box center [88, 30] width 261 height 316
drag, startPoint x: 114, startPoint y: 112, endPoint x: 123, endPoint y: 121, distance: 12.6
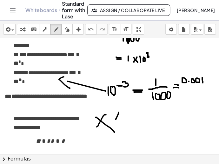
click at [123, 121] on div at bounding box center [88, 30] width 261 height 316
drag, startPoint x: 117, startPoint y: 122, endPoint x: 117, endPoint y: 128, distance: 6.0
click at [117, 128] on div at bounding box center [88, 30] width 261 height 316
drag, startPoint x: 121, startPoint y: 117, endPoint x: 131, endPoint y: 121, distance: 10.5
click at [131, 121] on div at bounding box center [88, 30] width 261 height 316
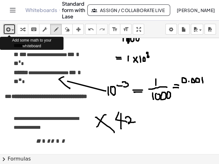
click at [11, 31] on span "button" at bounding box center [10, 30] width 1 height 4
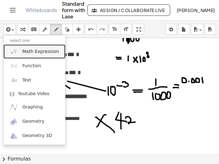
click at [39, 56] on link "Math Expression" at bounding box center [34, 51] width 62 height 14
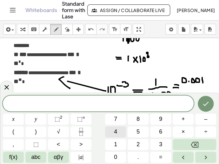
click at [117, 132] on button "4" at bounding box center [115, 131] width 21 height 11
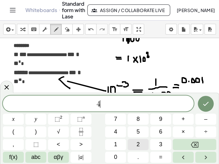
click at [138, 143] on span "2" at bounding box center [137, 144] width 3 height 9
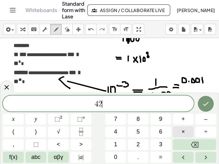
click at [180, 133] on button "×" at bounding box center [182, 131] width 21 height 11
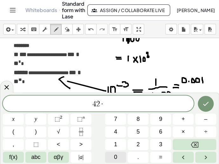
click at [117, 157] on button "0" at bounding box center [115, 157] width 21 height 11
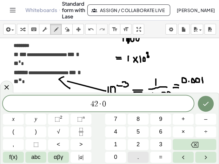
click at [136, 156] on button "." at bounding box center [137, 157] width 21 height 11
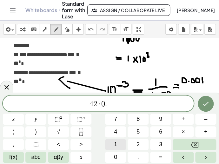
click at [119, 146] on button "1" at bounding box center [115, 144] width 21 height 11
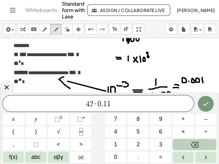
click at [195, 143] on icon "Backspace" at bounding box center [195, 145] width 8 height 8
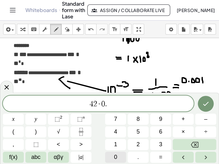
click at [115, 155] on span "0" at bounding box center [115, 157] width 3 height 9
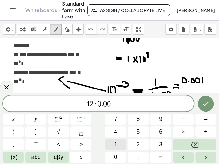
click at [114, 141] on span "1" at bounding box center [115, 144] width 3 height 9
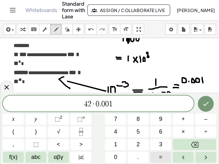
click at [160, 157] on span "=" at bounding box center [160, 157] width 3 height 9
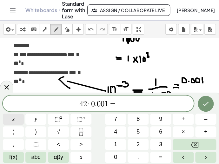
click at [14, 120] on span "x" at bounding box center [13, 119] width 3 height 9
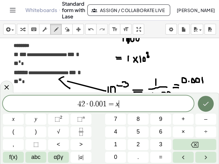
click at [205, 103] on icon "Done" at bounding box center [206, 104] width 8 height 8
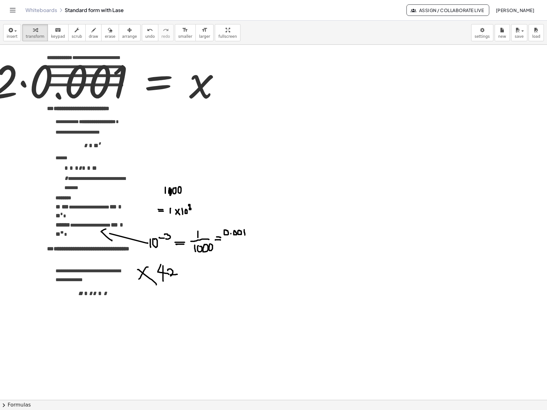
scroll to position [0, 0]
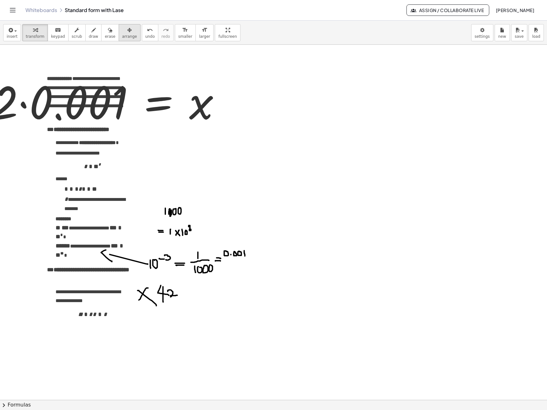
click at [119, 39] on button "arrange" at bounding box center [130, 32] width 22 height 17
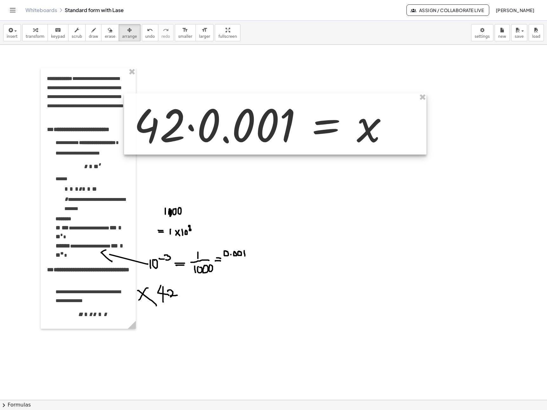
drag, startPoint x: 148, startPoint y: 83, endPoint x: 317, endPoint y: 106, distance: 170.2
click at [317, 106] on div at bounding box center [275, 123] width 302 height 61
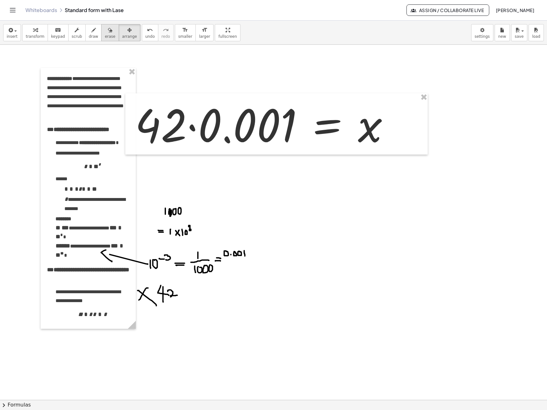
click at [108, 34] on icon "button" at bounding box center [110, 30] width 4 height 8
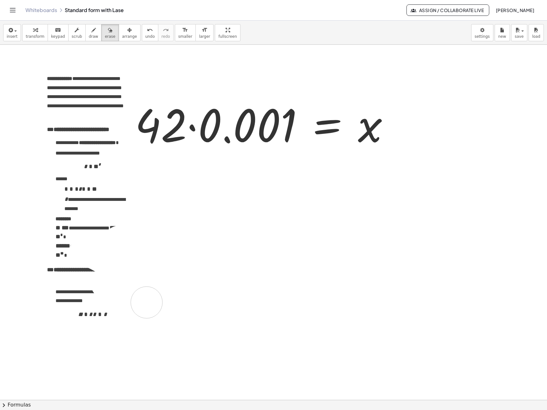
drag, startPoint x: 212, startPoint y: 255, endPoint x: 146, endPoint y: 303, distance: 81.7
click at [146, 204] on div at bounding box center [273, 400] width 547 height 710
click at [29, 33] on div "button" at bounding box center [35, 30] width 19 height 8
click at [174, 133] on div at bounding box center [264, 124] width 265 height 58
click at [229, 134] on div at bounding box center [264, 124] width 265 height 58
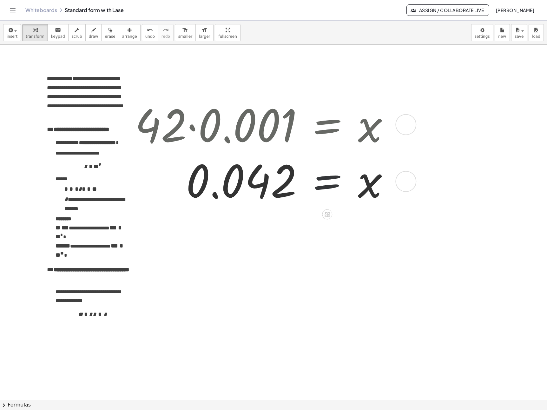
click at [353, 188] on div at bounding box center [264, 180] width 265 height 55
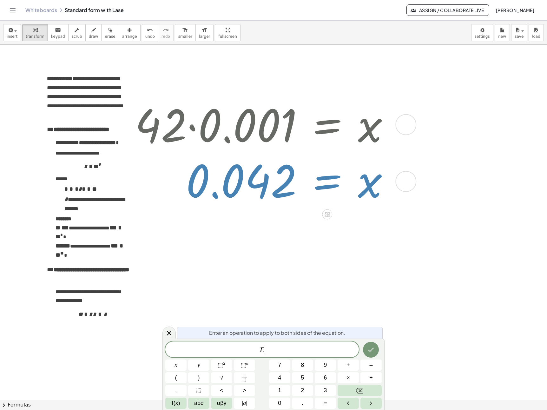
click at [327, 179] on div at bounding box center [264, 180] width 265 height 55
click at [327, 181] on div at bounding box center [264, 180] width 265 height 55
click at [324, 176] on div at bounding box center [264, 180] width 265 height 55
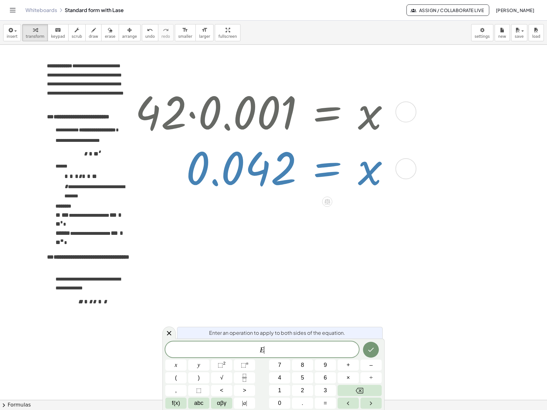
scroll to position [11, 0]
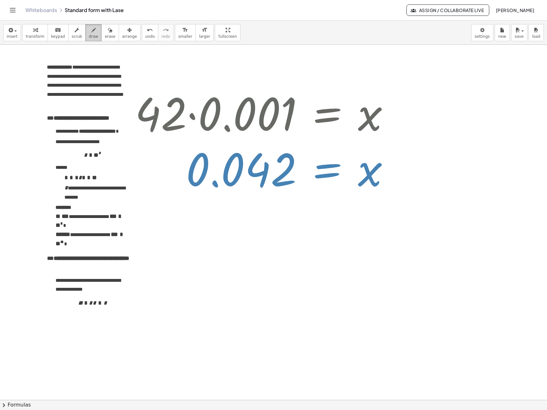
click at [91, 32] on icon "button" at bounding box center [93, 30] width 4 height 8
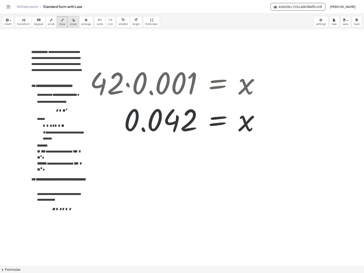
scroll to position [0, 0]
click at [108, 30] on icon "button" at bounding box center [110, 30] width 4 height 8
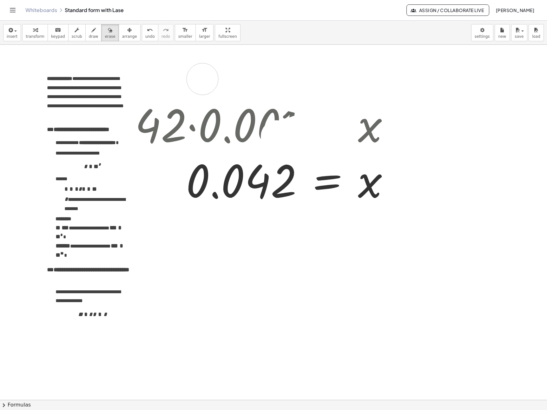
drag, startPoint x: 278, startPoint y: 139, endPoint x: 268, endPoint y: 77, distance: 63.0
click at [268, 77] on div at bounding box center [273, 400] width 547 height 710
click at [127, 33] on icon "button" at bounding box center [129, 30] width 4 height 8
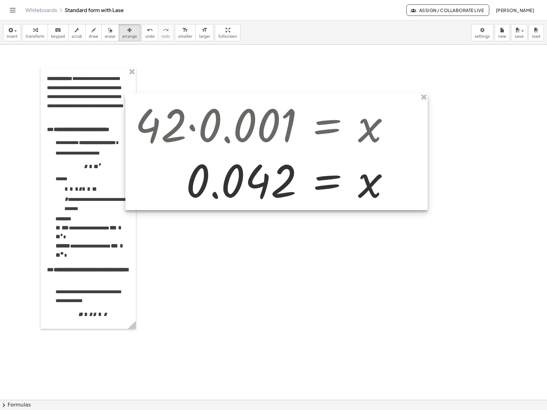
click at [340, 106] on div at bounding box center [276, 151] width 302 height 117
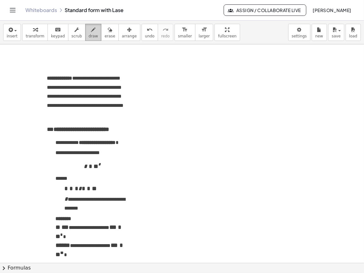
click at [91, 32] on icon "button" at bounding box center [93, 30] width 4 height 8
drag, startPoint x: 194, startPoint y: 62, endPoint x: 197, endPoint y: 65, distance: 3.6
click at [194, 63] on div at bounding box center [182, 262] width 364 height 437
click at [215, 76] on div at bounding box center [182, 262] width 364 height 437
click at [235, 66] on div at bounding box center [182, 262] width 364 height 437
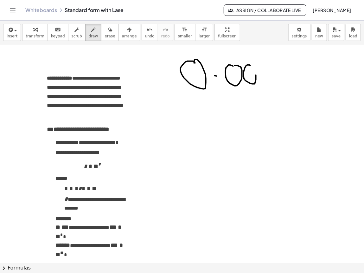
click at [248, 64] on div at bounding box center [182, 262] width 364 height 437
drag, startPoint x: 265, startPoint y: 62, endPoint x: 264, endPoint y: 84, distance: 22.2
click at [264, 84] on div at bounding box center [182, 262] width 364 height 437
drag, startPoint x: 278, startPoint y: 71, endPoint x: 281, endPoint y: 73, distance: 3.4
click at [283, 72] on div at bounding box center [182, 262] width 364 height 437
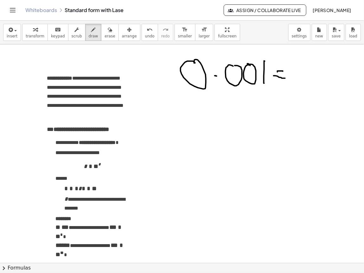
drag, startPoint x: 274, startPoint y: 76, endPoint x: 286, endPoint y: 79, distance: 12.3
click at [286, 79] on div at bounding box center [182, 262] width 364 height 437
drag, startPoint x: 309, startPoint y: 65, endPoint x: 309, endPoint y: 87, distance: 21.3
click at [309, 87] on div at bounding box center [182, 262] width 364 height 437
click at [322, 67] on div at bounding box center [182, 262] width 364 height 437
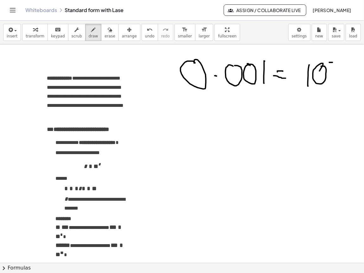
drag, startPoint x: 330, startPoint y: 63, endPoint x: 335, endPoint y: 63, distance: 4.8
click at [335, 63] on div at bounding box center [182, 262] width 364 height 437
drag, startPoint x: 338, startPoint y: 59, endPoint x: 338, endPoint y: 67, distance: 8.6
click at [338, 67] on div at bounding box center [182, 262] width 364 height 437
drag, startPoint x: 193, startPoint y: 115, endPoint x: 198, endPoint y: 114, distance: 4.8
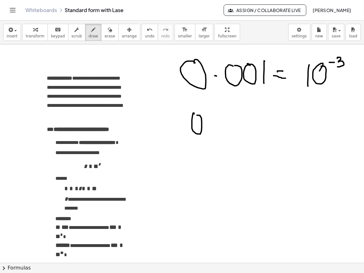
click at [198, 114] on div at bounding box center [182, 262] width 364 height 437
click at [211, 127] on div at bounding box center [182, 262] width 364 height 437
drag, startPoint x: 221, startPoint y: 119, endPoint x: 225, endPoint y: 119, distance: 3.9
click at [225, 119] on div at bounding box center [182, 262] width 364 height 437
click at [238, 119] on div at bounding box center [182, 262] width 364 height 437
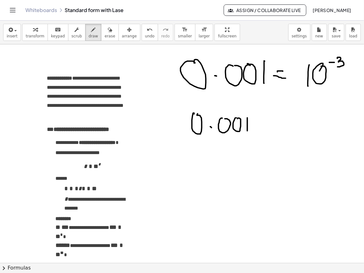
drag, startPoint x: 248, startPoint y: 118, endPoint x: 248, endPoint y: 132, distance: 13.6
click at [248, 132] on div at bounding box center [182, 262] width 364 height 437
click at [263, 128] on div at bounding box center [182, 262] width 364 height 437
click at [174, 160] on div at bounding box center [182, 262] width 364 height 437
drag, startPoint x: 183, startPoint y: 157, endPoint x: 192, endPoint y: 164, distance: 11.5
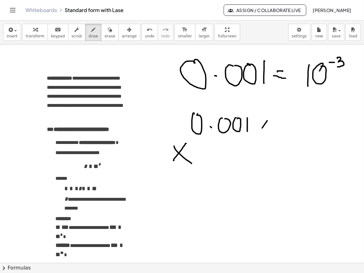
click at [192, 164] on div at bounding box center [182, 262] width 364 height 437
drag, startPoint x: 236, startPoint y: 147, endPoint x: 244, endPoint y: 155, distance: 11.2
click at [244, 155] on div at bounding box center [182, 262] width 364 height 437
drag, startPoint x: 239, startPoint y: 159, endPoint x: 240, endPoint y: 164, distance: 5.3
click at [240, 164] on div at bounding box center [182, 262] width 364 height 437
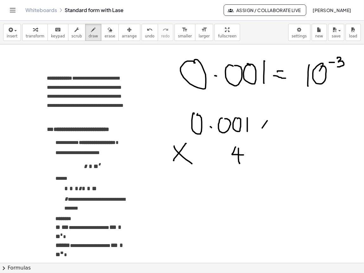
click at [246, 155] on div at bounding box center [182, 262] width 364 height 437
drag, startPoint x: 255, startPoint y: 148, endPoint x: 263, endPoint y: 157, distance: 12.4
click at [263, 156] on div at bounding box center [182, 262] width 364 height 437
click at [108, 33] on icon "button" at bounding box center [110, 30] width 4 height 8
drag, startPoint x: 266, startPoint y: 153, endPoint x: 234, endPoint y: 160, distance: 33.3
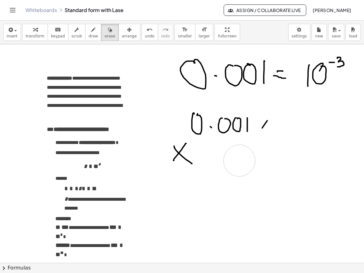
click at [234, 160] on div at bounding box center [182, 262] width 364 height 437
click at [91, 30] on icon "button" at bounding box center [93, 30] width 4 height 8
drag, startPoint x: 230, startPoint y: 148, endPoint x: 237, endPoint y: 154, distance: 8.8
click at [237, 154] on div at bounding box center [182, 262] width 364 height 437
drag, startPoint x: 231, startPoint y: 149, endPoint x: 232, endPoint y: 160, distance: 11.2
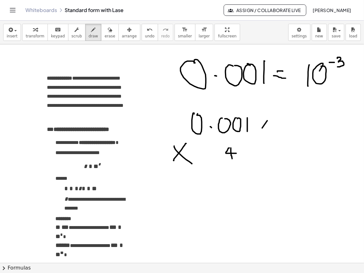
click at [232, 160] on div at bounding box center [182, 262] width 364 height 437
click at [238, 157] on div at bounding box center [182, 262] width 364 height 437
drag, startPoint x: 241, startPoint y: 150, endPoint x: 254, endPoint y: 156, distance: 14.2
click at [254, 156] on div at bounding box center [182, 262] width 364 height 437
click at [105, 36] on span "erase" at bounding box center [110, 36] width 10 height 4
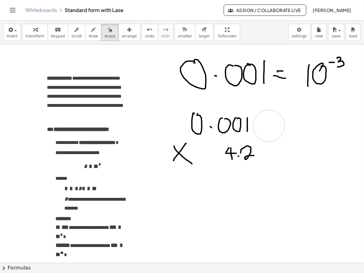
drag, startPoint x: 285, startPoint y: 133, endPoint x: 268, endPoint y: 124, distance: 19.2
click at [268, 124] on div at bounding box center [182, 262] width 364 height 437
drag, startPoint x: 178, startPoint y: 174, endPoint x: 275, endPoint y: 174, distance: 97.0
click at [275, 174] on div at bounding box center [182, 262] width 364 height 437
click at [89, 38] on span "draw" at bounding box center [94, 36] width 10 height 4
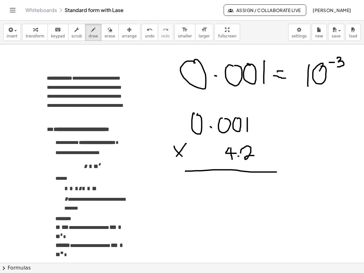
drag, startPoint x: 186, startPoint y: 172, endPoint x: 281, endPoint y: 172, distance: 94.8
click at [281, 172] on div at bounding box center [182, 262] width 364 height 437
drag, startPoint x: 250, startPoint y: 182, endPoint x: 260, endPoint y: 191, distance: 13.2
click at [260, 191] on div at bounding box center [182, 262] width 364 height 437
drag, startPoint x: 242, startPoint y: 183, endPoint x: 239, endPoint y: 178, distance: 5.9
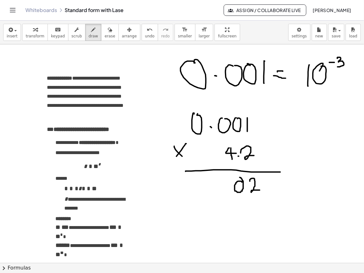
click at [239, 178] on div at bounding box center [182, 262] width 364 height 437
drag, startPoint x: 227, startPoint y: 179, endPoint x: 224, endPoint y: 180, distance: 3.5
click at [224, 179] on div at bounding box center [182, 262] width 364 height 437
drag, startPoint x: 211, startPoint y: 177, endPoint x: 208, endPoint y: 175, distance: 3.3
click at [208, 175] on div at bounding box center [182, 262] width 364 height 437
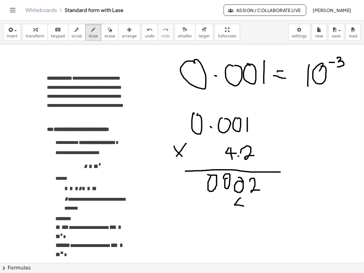
drag, startPoint x: 241, startPoint y: 198, endPoint x: 244, endPoint y: 207, distance: 8.8
click at [244, 204] on div at bounding box center [182, 262] width 364 height 437
drag, startPoint x: 242, startPoint y: 200, endPoint x: 241, endPoint y: 215, distance: 14.3
click at [241, 204] on div at bounding box center [182, 262] width 364 height 437
drag, startPoint x: 225, startPoint y: 202, endPoint x: 220, endPoint y: 199, distance: 5.8
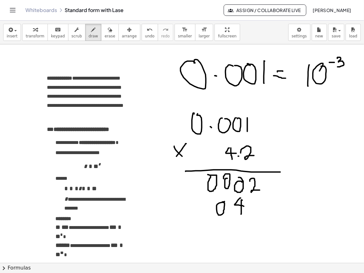
click at [220, 199] on div at bounding box center [182, 262] width 364 height 437
click at [206, 197] on div at bounding box center [182, 262] width 364 height 437
drag, startPoint x: 194, startPoint y: 197, endPoint x: 189, endPoint y: 196, distance: 4.9
click at [189, 196] on div at bounding box center [182, 262] width 364 height 437
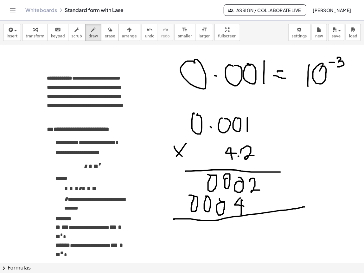
drag, startPoint x: 174, startPoint y: 220, endPoint x: 305, endPoint y: 207, distance: 131.6
click at [305, 204] on div at bounding box center [182, 262] width 364 height 437
click at [211, 127] on div at bounding box center [182, 262] width 364 height 437
click at [105, 38] on span "erase" at bounding box center [110, 36] width 10 height 4
drag, startPoint x: 262, startPoint y: 154, endPoint x: 237, endPoint y: 154, distance: 24.7
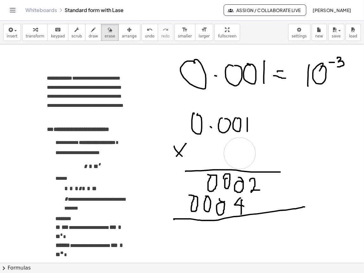
click at [237, 154] on div at bounding box center [182, 262] width 364 height 437
click at [89, 32] on div "button" at bounding box center [94, 30] width 10 height 8
drag, startPoint x: 197, startPoint y: 142, endPoint x: 199, endPoint y: 157, distance: 15.1
click at [203, 150] on div at bounding box center [182, 262] width 364 height 437
click at [199, 157] on div at bounding box center [182, 262] width 364 height 437
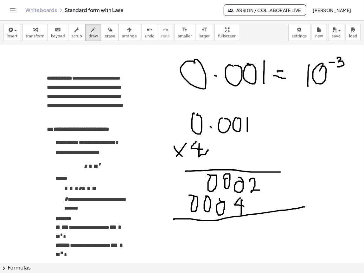
drag, startPoint x: 199, startPoint y: 157, endPoint x: 206, endPoint y: 152, distance: 9.0
click at [206, 152] on div at bounding box center [182, 262] width 364 height 437
click at [145, 34] on span "undo" at bounding box center [150, 36] width 10 height 4
click at [211, 149] on div at bounding box center [182, 262] width 364 height 437
drag, startPoint x: 219, startPoint y: 142, endPoint x: 234, endPoint y: 156, distance: 20.0
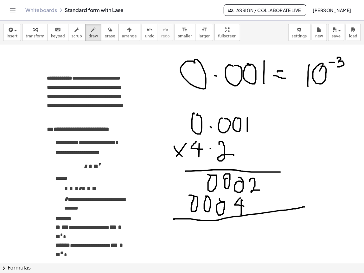
click at [234, 156] on div at bounding box center [182, 262] width 364 height 437
drag, startPoint x: 233, startPoint y: 144, endPoint x: 245, endPoint y: 146, distance: 11.7
click at [235, 143] on div at bounding box center [182, 262] width 364 height 437
click at [245, 145] on div at bounding box center [182, 262] width 364 height 437
drag, startPoint x: 253, startPoint y: 141, endPoint x: 251, endPoint y: 145, distance: 3.8
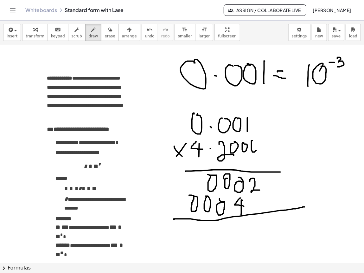
click at [251, 144] on div at bounding box center [182, 262] width 364 height 437
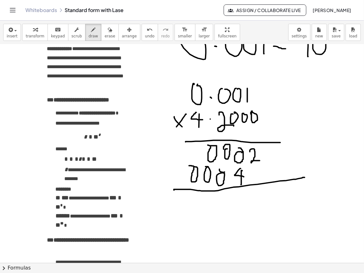
scroll to position [29, 0]
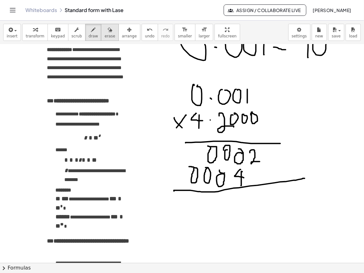
click at [106, 29] on div "button" at bounding box center [110, 30] width 10 height 8
drag, startPoint x: 106, startPoint y: 29, endPoint x: 264, endPoint y: 108, distance: 177.0
click at [264, 108] on div "**********" at bounding box center [182, 147] width 364 height 252
drag, startPoint x: 265, startPoint y: 111, endPoint x: 268, endPoint y: 116, distance: 5.7
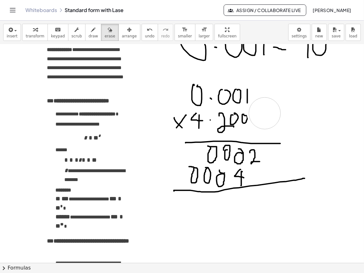
click at [268, 116] on div at bounding box center [182, 234] width 364 height 437
click at [201, 177] on div at bounding box center [182, 234] width 364 height 437
click at [142, 32] on button "undo undo" at bounding box center [150, 32] width 16 height 17
click at [89, 37] on span "draw" at bounding box center [94, 36] width 10 height 4
click at [202, 178] on div at bounding box center [182, 234] width 364 height 437
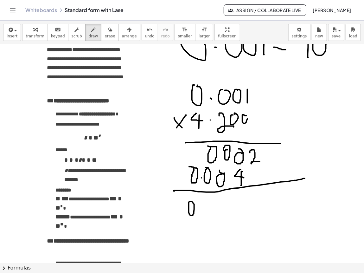
drag, startPoint x: 189, startPoint y: 205, endPoint x: 192, endPoint y: 202, distance: 3.8
click at [192, 202] on div at bounding box center [182, 234] width 364 height 437
click at [199, 204] on div at bounding box center [182, 234] width 364 height 437
drag, startPoint x: 206, startPoint y: 203, endPoint x: 211, endPoint y: 200, distance: 5.4
click at [211, 199] on div at bounding box center [182, 234] width 364 height 437
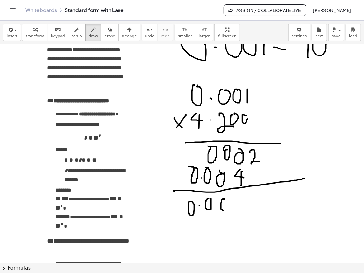
drag, startPoint x: 221, startPoint y: 204, endPoint x: 224, endPoint y: 200, distance: 5.0
click at [224, 200] on div at bounding box center [182, 234] width 364 height 437
drag, startPoint x: 238, startPoint y: 196, endPoint x: 249, endPoint y: 201, distance: 12.3
click at [249, 201] on div at bounding box center [182, 234] width 364 height 437
drag, startPoint x: 241, startPoint y: 195, endPoint x: 242, endPoint y: 209, distance: 13.4
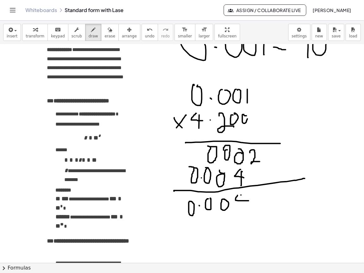
click at [242, 204] on div at bounding box center [182, 234] width 364 height 437
drag, startPoint x: 254, startPoint y: 198, endPoint x: 260, endPoint y: 203, distance: 7.4
click at [260, 203] on div at bounding box center [182, 234] width 364 height 437
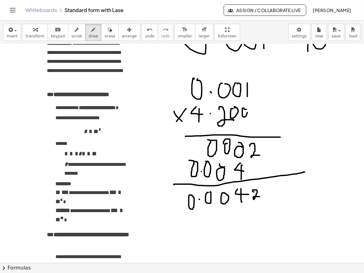
scroll to position [37, 0]
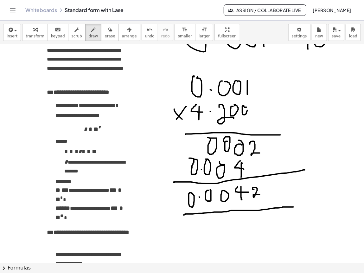
drag, startPoint x: 184, startPoint y: 216, endPoint x: 294, endPoint y: 207, distance: 109.7
click at [294, 204] on div at bounding box center [182, 225] width 364 height 437
click at [214, 204] on div at bounding box center [182, 225] width 364 height 437
drag, startPoint x: 214, startPoint y: 231, endPoint x: 221, endPoint y: 232, distance: 6.7
click at [222, 204] on div at bounding box center [182, 225] width 364 height 437
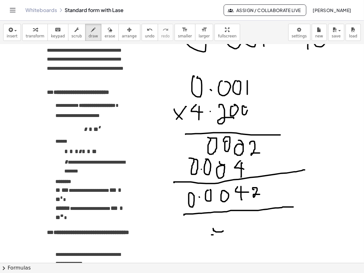
drag, startPoint x: 212, startPoint y: 235, endPoint x: 230, endPoint y: 236, distance: 18.4
click at [230, 204] on div at bounding box center [182, 225] width 364 height 437
drag, startPoint x: 239, startPoint y: 224, endPoint x: 245, endPoint y: 231, distance: 9.2
click at [245, 204] on div at bounding box center [182, 225] width 364 height 437
drag, startPoint x: 243, startPoint y: 226, endPoint x: 243, endPoint y: 238, distance: 12.0
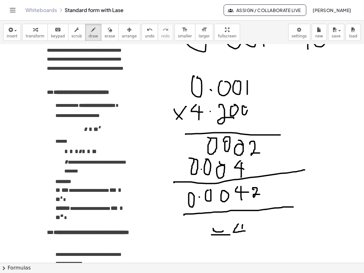
click at [243, 204] on div at bounding box center [182, 225] width 364 height 437
click at [250, 204] on div at bounding box center [182, 225] width 364 height 437
drag, startPoint x: 253, startPoint y: 229, endPoint x: 263, endPoint y: 235, distance: 11.8
click at [263, 204] on div at bounding box center [182, 225] width 364 height 437
drag, startPoint x: 272, startPoint y: 231, endPoint x: 269, endPoint y: 236, distance: 5.5
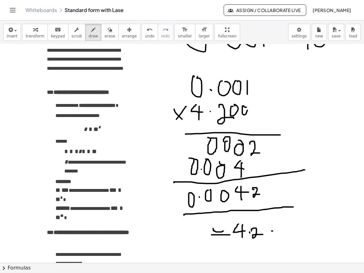
click at [269, 204] on div at bounding box center [182, 225] width 364 height 437
drag, startPoint x: 269, startPoint y: 230, endPoint x: 275, endPoint y: 237, distance: 9.9
click at [275, 204] on div at bounding box center [182, 225] width 364 height 437
drag, startPoint x: 281, startPoint y: 228, endPoint x: 281, endPoint y: 239, distance: 11.1
click at [281, 204] on div at bounding box center [182, 225] width 364 height 437
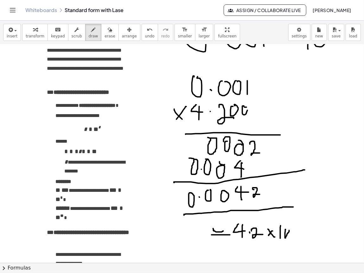
click at [288, 204] on div at bounding box center [182, 225] width 364 height 437
click at [295, 204] on div at bounding box center [182, 225] width 364 height 437
click at [299, 204] on div at bounding box center [182, 225] width 364 height 437
click at [108, 32] on icon "button" at bounding box center [110, 30] width 4 height 8
drag, startPoint x: 320, startPoint y: 226, endPoint x: 313, endPoint y: 222, distance: 7.4
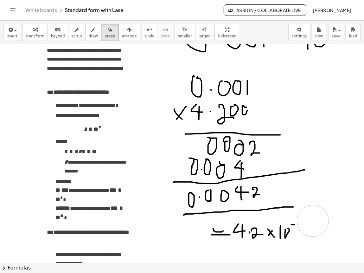
click at [313, 204] on div at bounding box center [182, 225] width 364 height 437
click at [89, 36] on span "draw" at bounding box center [94, 36] width 10 height 4
drag, startPoint x: 299, startPoint y: 220, endPoint x: 301, endPoint y: 230, distance: 10.0
click at [301, 204] on div at bounding box center [182, 225] width 364 height 437
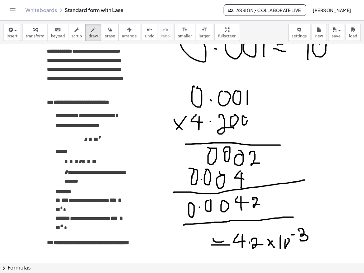
scroll to position [29, 0]
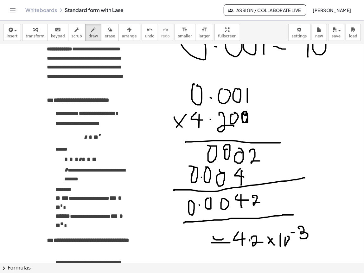
drag, startPoint x: 246, startPoint y: 114, endPoint x: 248, endPoint y: 119, distance: 4.5
click at [248, 119] on div at bounding box center [182, 233] width 364 height 437
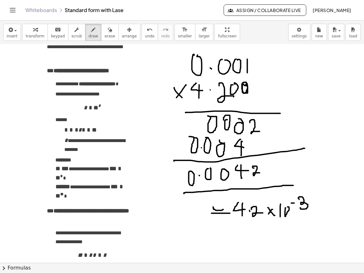
scroll to position [61, 0]
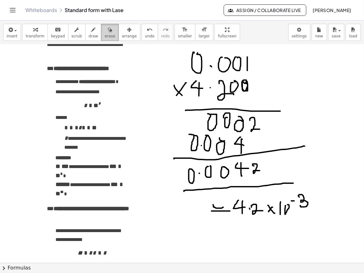
click at [108, 32] on icon "button" at bounding box center [110, 30] width 4 height 8
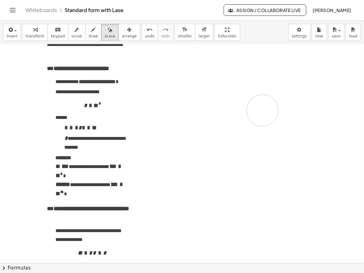
drag, startPoint x: 318, startPoint y: 212, endPoint x: 99, endPoint y: 56, distance: 268.7
click at [225, 115] on div at bounding box center [182, 202] width 364 height 437
click at [91, 35] on button "draw" at bounding box center [93, 32] width 16 height 17
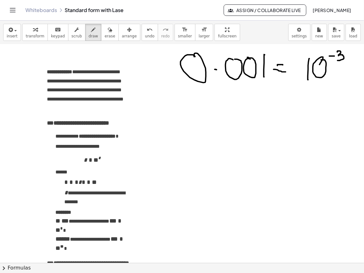
scroll to position [0, 0]
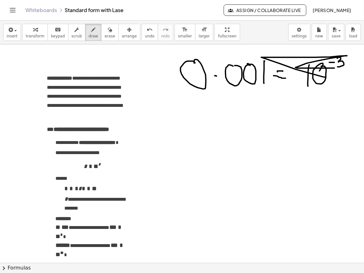
drag, startPoint x: 326, startPoint y: 78, endPoint x: 313, endPoint y: 78, distance: 13.0
click at [313, 78] on div at bounding box center [182, 262] width 364 height 437
click at [105, 37] on span "erase" at bounding box center [110, 36] width 10 height 4
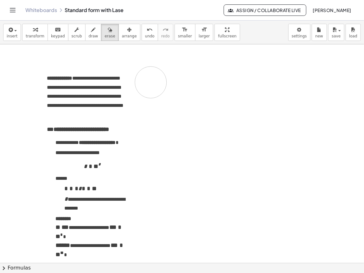
drag, startPoint x: 316, startPoint y: 74, endPoint x: 130, endPoint y: 60, distance: 186.7
click at [126, 55] on div at bounding box center [182, 262] width 364 height 437
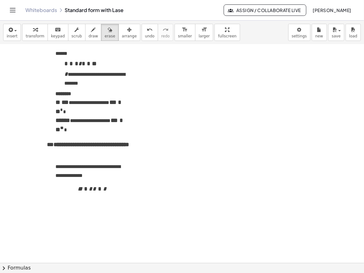
scroll to position [140, 0]
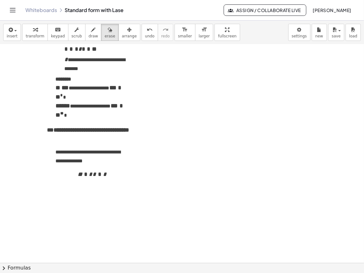
click at [108, 179] on div at bounding box center [182, 123] width 364 height 437
click at [91, 31] on icon "button" at bounding box center [93, 30] width 4 height 8
click at [33, 33] on icon "button" at bounding box center [35, 30] width 4 height 8
click at [117, 175] on span "* * * * * * *" at bounding box center [92, 174] width 74 height 7
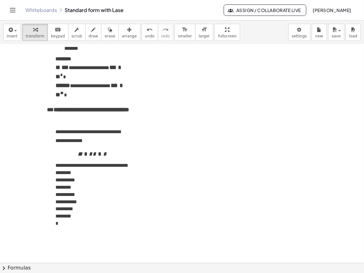
scroll to position [160, 0]
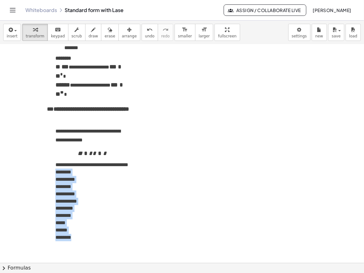
drag, startPoint x: 84, startPoint y: 244, endPoint x: 51, endPoint y: 183, distance: 68.8
click at [51, 183] on ul "**********" at bounding box center [88, 184] width 82 height 114
click at [88, 191] on li "********" at bounding box center [92, 186] width 74 height 7
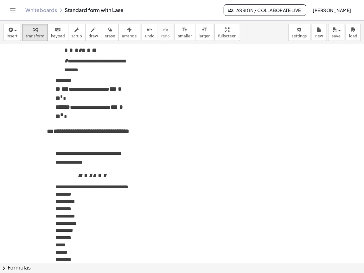
scroll to position [139, 0]
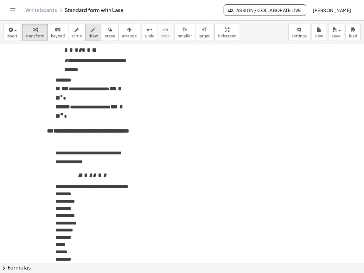
click at [92, 38] on button "draw" at bounding box center [93, 32] width 16 height 17
drag, startPoint x: 207, startPoint y: 80, endPoint x: 200, endPoint y: 95, distance: 16.6
click at [200, 95] on div at bounding box center [182, 124] width 364 height 437
click at [215, 85] on div at bounding box center [182, 124] width 364 height 437
click at [222, 88] on div at bounding box center [182, 124] width 364 height 437
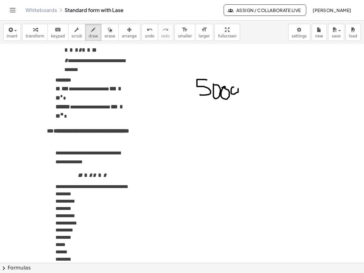
drag, startPoint x: 231, startPoint y: 89, endPoint x: 236, endPoint y: 89, distance: 4.8
click at [236, 89] on div at bounding box center [182, 124] width 364 height 437
click at [243, 88] on div at bounding box center [182, 124] width 364 height 437
drag, startPoint x: 199, startPoint y: 130, endPoint x: 195, endPoint y: 142, distance: 13.2
click at [195, 142] on div at bounding box center [182, 124] width 364 height 437
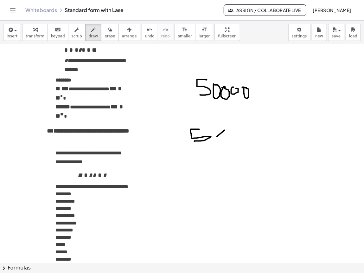
click at [217, 136] on div at bounding box center [182, 124] width 364 height 437
drag, startPoint x: 215, startPoint y: 131, endPoint x: 226, endPoint y: 140, distance: 14.0
click at [226, 139] on div at bounding box center [182, 124] width 364 height 437
drag, startPoint x: 239, startPoint y: 127, endPoint x: 238, endPoint y: 138, distance: 10.8
click at [238, 138] on div at bounding box center [182, 124] width 364 height 437
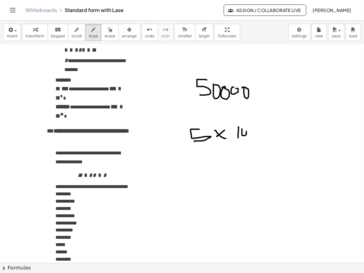
click at [244, 129] on div at bounding box center [182, 124] width 364 height 437
drag, startPoint x: 249, startPoint y: 123, endPoint x: 256, endPoint y: 127, distance: 7.7
click at [256, 127] on div at bounding box center [182, 124] width 364 height 437
drag, startPoint x: 253, startPoint y: 123, endPoint x: 253, endPoint y: 132, distance: 9.2
click at [253, 132] on div at bounding box center [182, 124] width 364 height 437
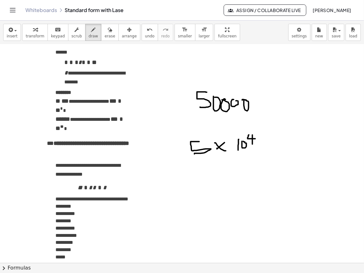
scroll to position [122, 0]
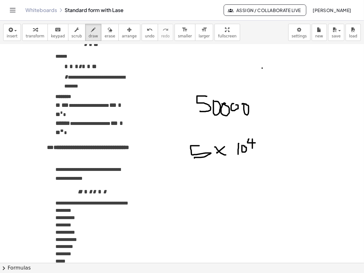
drag, startPoint x: 263, startPoint y: 68, endPoint x: 264, endPoint y: 80, distance: 11.8
click at [264, 80] on div at bounding box center [182, 140] width 364 height 437
drag, startPoint x: 270, startPoint y: 67, endPoint x: 274, endPoint y: 68, distance: 4.5
click at [274, 68] on div at bounding box center [182, 140] width 364 height 437
drag, startPoint x: 278, startPoint y: 68, endPoint x: 283, endPoint y: 68, distance: 4.4
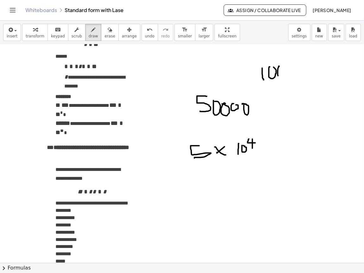
click at [283, 68] on div at bounding box center [182, 140] width 364 height 437
click at [289, 68] on div at bounding box center [182, 140] width 364 height 437
drag, startPoint x: 301, startPoint y: 70, endPoint x: 306, endPoint y: 70, distance: 5.1
click at [306, 70] on div at bounding box center [182, 140] width 364 height 437
drag, startPoint x: 300, startPoint y: 74, endPoint x: 307, endPoint y: 74, distance: 7.3
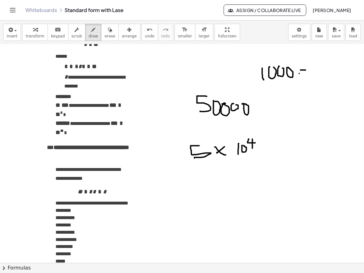
click at [307, 74] on div at bounding box center [182, 140] width 364 height 437
drag, startPoint x: 312, startPoint y: 66, endPoint x: 314, endPoint y: 76, distance: 10.3
click at [314, 76] on div at bounding box center [182, 140] width 364 height 437
click at [319, 64] on div at bounding box center [182, 140] width 364 height 437
drag, startPoint x: 323, startPoint y: 59, endPoint x: 325, endPoint y: 64, distance: 5.5
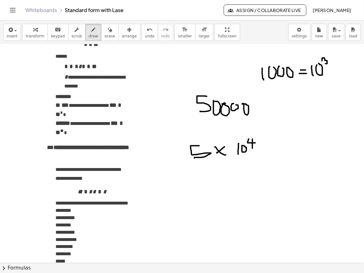
click at [325, 64] on div at bounding box center [182, 140] width 364 height 437
click at [281, 67] on div at bounding box center [182, 140] width 364 height 437
drag, startPoint x: 198, startPoint y: 179, endPoint x: 201, endPoint y: 181, distance: 3.4
click at [202, 181] on div at bounding box center [182, 140] width 364 height 437
click at [230, 180] on div at bounding box center [182, 140] width 364 height 437
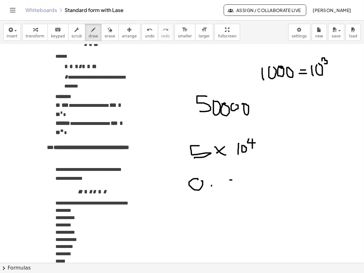
click at [212, 186] on div at bounding box center [182, 140] width 364 height 437
drag, startPoint x: 226, startPoint y: 183, endPoint x: 230, endPoint y: 182, distance: 4.6
click at [228, 180] on div at bounding box center [182, 140] width 364 height 437
drag, startPoint x: 242, startPoint y: 182, endPoint x: 239, endPoint y: 183, distance: 3.5
click at [239, 183] on div at bounding box center [182, 140] width 364 height 437
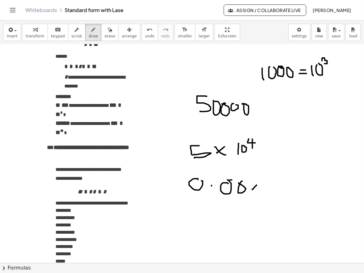
drag, startPoint x: 253, startPoint y: 190, endPoint x: 263, endPoint y: 192, distance: 10.0
click at [263, 191] on div at bounding box center [182, 140] width 364 height 437
drag, startPoint x: 260, startPoint y: 186, endPoint x: 260, endPoint y: 200, distance: 13.3
click at [259, 200] on div at bounding box center [182, 140] width 364 height 437
drag, startPoint x: 264, startPoint y: 189, endPoint x: 275, endPoint y: 193, distance: 12.2
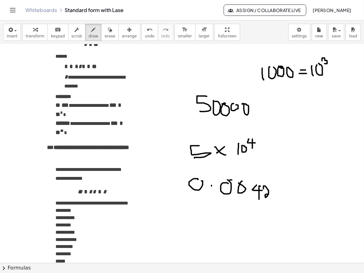
click at [275, 193] on div at bounding box center [182, 140] width 364 height 437
drag, startPoint x: 208, startPoint y: 216, endPoint x: 217, endPoint y: 220, distance: 9.6
click at [218, 204] on div at bounding box center [182, 140] width 364 height 437
drag, startPoint x: 212, startPoint y: 218, endPoint x: 212, endPoint y: 230, distance: 12.4
click at [212, 204] on div at bounding box center [182, 140] width 364 height 437
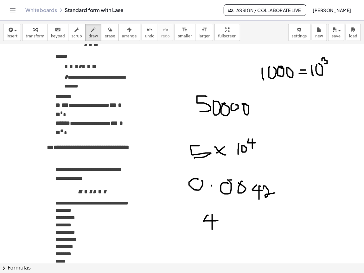
click at [221, 204] on div at bounding box center [182, 140] width 364 height 437
drag, startPoint x: 223, startPoint y: 216, endPoint x: 236, endPoint y: 223, distance: 14.5
click at [236, 204] on div at bounding box center [182, 140] width 364 height 437
drag, startPoint x: 246, startPoint y: 215, endPoint x: 244, endPoint y: 220, distance: 5.8
click at [244, 204] on div at bounding box center [182, 140] width 364 height 437
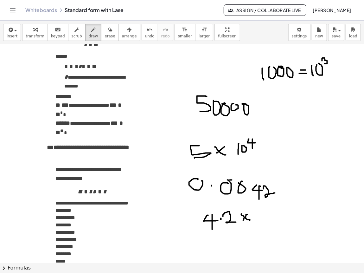
drag, startPoint x: 242, startPoint y: 214, endPoint x: 250, endPoint y: 221, distance: 10.8
click at [250, 204] on div at bounding box center [182, 140] width 364 height 437
drag, startPoint x: 256, startPoint y: 212, endPoint x: 256, endPoint y: 223, distance: 10.8
click at [256, 204] on div at bounding box center [182, 140] width 364 height 437
click at [261, 204] on div at bounding box center [182, 140] width 364 height 437
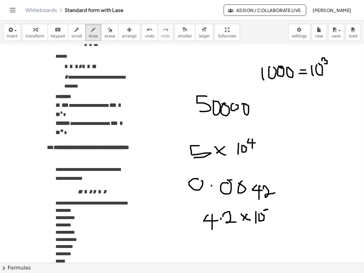
drag, startPoint x: 264, startPoint y: 211, endPoint x: 268, endPoint y: 210, distance: 4.2
click at [268, 204] on div at bounding box center [182, 140] width 364 height 437
drag, startPoint x: 272, startPoint y: 207, endPoint x: 271, endPoint y: 214, distance: 7.7
click at [271, 204] on div at bounding box center [182, 140] width 364 height 437
drag, startPoint x: 193, startPoint y: 220, endPoint x: 126, endPoint y: 136, distance: 108.1
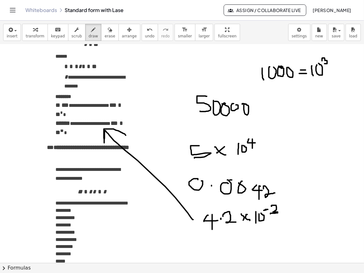
click at [126, 136] on div at bounding box center [182, 140] width 364 height 437
click at [108, 32] on icon "button" at bounding box center [110, 30] width 4 height 8
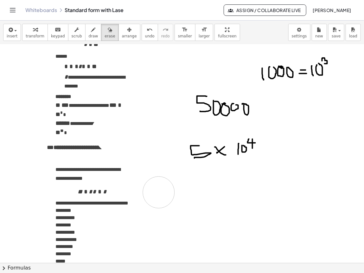
drag, startPoint x: 240, startPoint y: 193, endPoint x: 257, endPoint y: 193, distance: 16.8
click at [211, 199] on div at bounding box center [182, 140] width 364 height 437
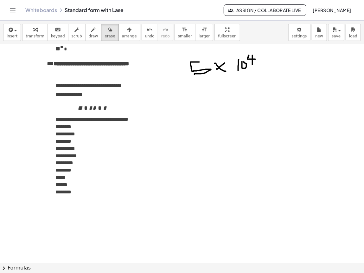
scroll to position [213, 0]
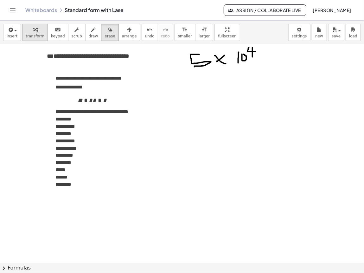
click at [36, 32] on button "transform" at bounding box center [35, 32] width 26 height 17
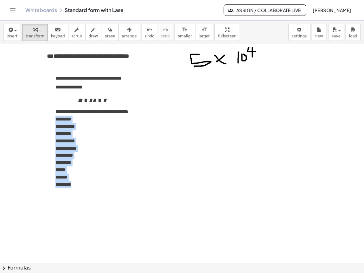
drag, startPoint x: 89, startPoint y: 199, endPoint x: 43, endPoint y: 126, distance: 86.9
click at [43, 126] on div "**********" at bounding box center [88, 30] width 95 height 353
copy ul "**********"
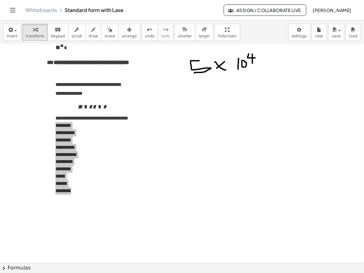
scroll to position [210, 0]
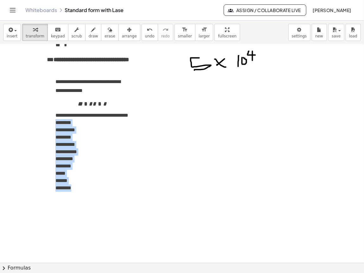
click at [276, 130] on div at bounding box center [182, 52] width 364 height 437
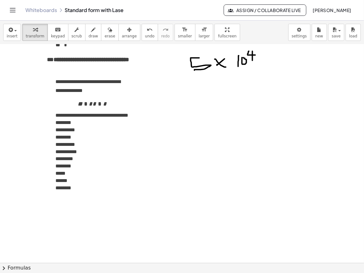
click at [61, 154] on span "**********" at bounding box center [66, 151] width 22 height 5
click at [91, 37] on button "draw" at bounding box center [93, 32] width 16 height 17
drag, startPoint x: 216, startPoint y: 103, endPoint x: 216, endPoint y: 114, distance: 10.5
click at [216, 114] on div at bounding box center [182, 52] width 364 height 437
click at [221, 110] on div at bounding box center [182, 52] width 364 height 437
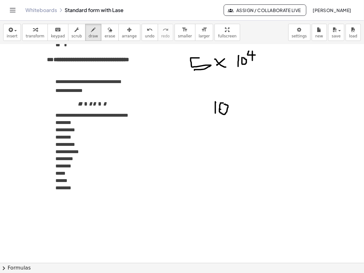
click at [221, 105] on div at bounding box center [182, 52] width 364 height 437
drag, startPoint x: 233, startPoint y: 98, endPoint x: 234, endPoint y: 102, distance: 3.5
click at [234, 102] on div at bounding box center [182, 52] width 364 height 437
drag, startPoint x: 207, startPoint y: 106, endPoint x: 202, endPoint y: 113, distance: 8.9
click at [202, 113] on div at bounding box center [182, 52] width 364 height 437
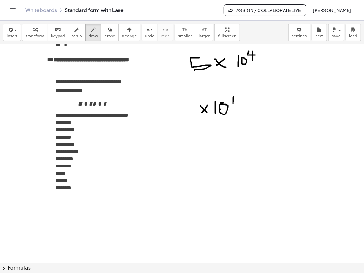
drag, startPoint x: 201, startPoint y: 106, endPoint x: 207, endPoint y: 113, distance: 9.7
click at [207, 113] on div at bounding box center [182, 52] width 364 height 437
drag, startPoint x: 178, startPoint y: 106, endPoint x: 178, endPoint y: 117, distance: 10.8
click at [178, 117] on div at bounding box center [182, 52] width 364 height 437
drag, startPoint x: 259, startPoint y: 107, endPoint x: 254, endPoint y: 112, distance: 7.9
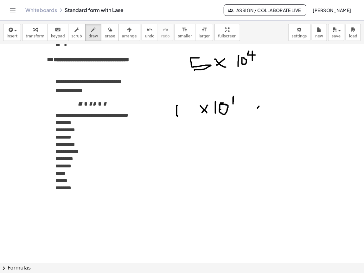
click at [254, 112] on div at bounding box center [182, 52] width 364 height 437
drag, startPoint x: 259, startPoint y: 112, endPoint x: 264, endPoint y: 117, distance: 7.0
click at [264, 117] on div at bounding box center [182, 52] width 364 height 437
click at [105, 37] on span "erase" at bounding box center [110, 36] width 10 height 4
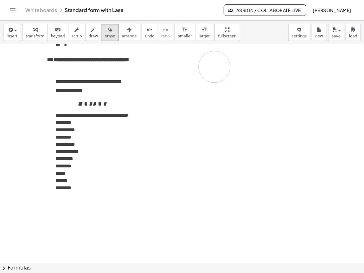
drag, startPoint x: 273, startPoint y: 117, endPoint x: 202, endPoint y: 72, distance: 84.4
click at [202, 72] on div at bounding box center [182, 52] width 364 height 437
click at [89, 35] on span "draw" at bounding box center [94, 36] width 10 height 4
drag, startPoint x: 200, startPoint y: 58, endPoint x: 207, endPoint y: 65, distance: 10.5
click at [207, 65] on div at bounding box center [182, 52] width 364 height 437
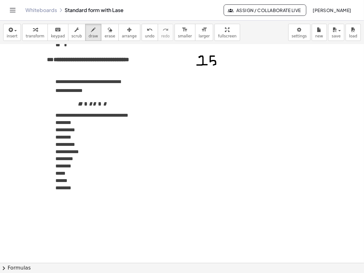
drag, startPoint x: 215, startPoint y: 56, endPoint x: 211, endPoint y: 68, distance: 12.6
click at [211, 66] on div at bounding box center [182, 52] width 364 height 437
drag, startPoint x: 219, startPoint y: 64, endPoint x: 218, endPoint y: 69, distance: 5.1
click at [218, 69] on div at bounding box center [182, 52] width 364 height 437
drag, startPoint x: 224, startPoint y: 58, endPoint x: 233, endPoint y: 60, distance: 8.3
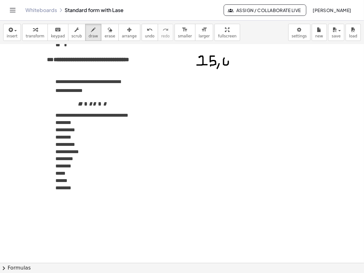
click at [225, 59] on div at bounding box center [182, 52] width 364 height 437
click at [234, 59] on div at bounding box center [182, 52] width 364 height 437
click at [242, 58] on div at bounding box center [182, 52] width 364 height 437
drag, startPoint x: 178, startPoint y: 60, endPoint x: 178, endPoint y: 64, distance: 4.1
click at [178, 64] on div at bounding box center [182, 52] width 364 height 437
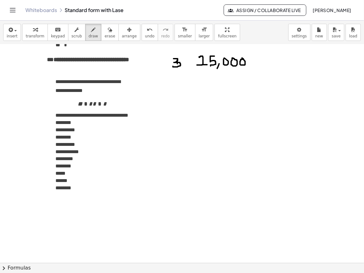
drag, startPoint x: 174, startPoint y: 59, endPoint x: 173, endPoint y: 66, distance: 7.3
click at [173, 66] on div at bounding box center [182, 52] width 364 height 437
drag, startPoint x: 289, startPoint y: 60, endPoint x: 276, endPoint y: 62, distance: 13.8
click at [276, 61] on div at bounding box center [182, 52] width 364 height 437
drag, startPoint x: 277, startPoint y: 56, endPoint x: 281, endPoint y: 65, distance: 10.1
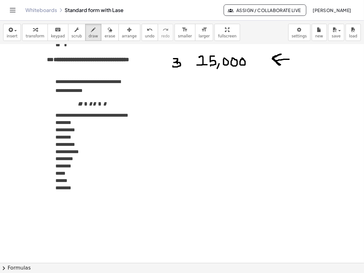
click at [281, 65] on div at bounding box center [182, 52] width 364 height 437
drag, startPoint x: 249, startPoint y: 58, endPoint x: 208, endPoint y: 58, distance: 40.3
click at [208, 58] on div at bounding box center [182, 52] width 364 height 437
drag, startPoint x: 202, startPoint y: 91, endPoint x: 212, endPoint y: 98, distance: 11.8
click at [212, 98] on div at bounding box center [182, 52] width 364 height 437
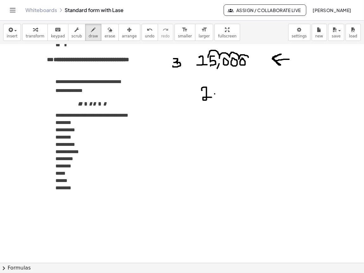
click at [215, 94] on div at bounding box center [182, 52] width 364 height 437
drag, startPoint x: 224, startPoint y: 89, endPoint x: 219, endPoint y: 98, distance: 10.2
click at [219, 98] on div at bounding box center [182, 52] width 364 height 437
drag, startPoint x: 244, startPoint y: 89, endPoint x: 236, endPoint y: 97, distance: 10.5
click at [236, 97] on div at bounding box center [182, 52] width 364 height 437
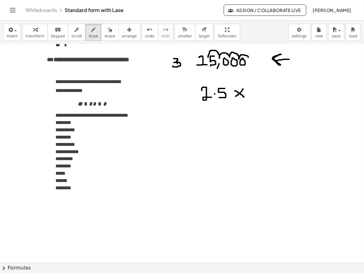
drag, startPoint x: 235, startPoint y: 91, endPoint x: 244, endPoint y: 98, distance: 11.5
click at [244, 98] on div at bounding box center [182, 52] width 364 height 437
click at [260, 49] on div at bounding box center [182, 52] width 364 height 437
drag, startPoint x: 255, startPoint y: 88, endPoint x: 255, endPoint y: 100, distance: 12.0
click at [255, 100] on div at bounding box center [182, 52] width 364 height 437
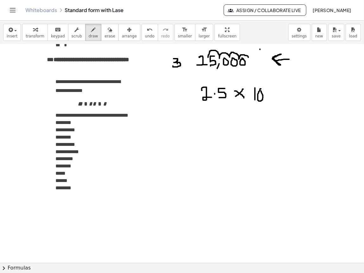
click at [260, 89] on div at bounding box center [182, 52] width 364 height 437
drag, startPoint x: 265, startPoint y: 82, endPoint x: 264, endPoint y: 88, distance: 5.5
click at [264, 88] on div at bounding box center [182, 52] width 364 height 437
drag, startPoint x: 265, startPoint y: 83, endPoint x: 273, endPoint y: 88, distance: 9.1
click at [273, 88] on div at bounding box center [182, 52] width 364 height 437
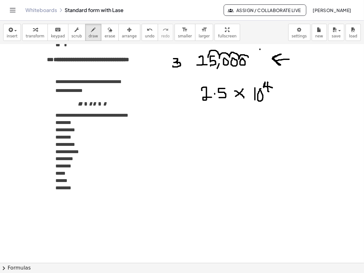
drag, startPoint x: 268, startPoint y: 83, endPoint x: 269, endPoint y: 92, distance: 9.2
click at [269, 92] on div at bounding box center [182, 52] width 364 height 437
drag, startPoint x: 202, startPoint y: 116, endPoint x: 204, endPoint y: 128, distance: 12.6
click at [204, 128] on div at bounding box center [182, 52] width 364 height 437
drag, startPoint x: 202, startPoint y: 122, endPoint x: 201, endPoint y: 134, distance: 11.7
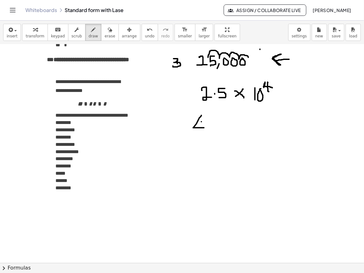
click at [201, 134] on div at bounding box center [182, 52] width 364 height 437
click at [206, 129] on div at bounding box center [182, 52] width 364 height 437
click at [185, 65] on div at bounding box center [182, 52] width 364 height 437
click at [105, 34] on span "erase" at bounding box center [110, 36] width 10 height 4
drag, startPoint x: 224, startPoint y: 151, endPoint x: 169, endPoint y: 113, distance: 66.7
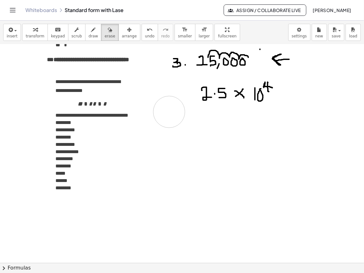
click at [169, 113] on div at bounding box center [182, 52] width 364 height 437
click at [89, 35] on span "draw" at bounding box center [94, 36] width 10 height 4
click at [195, 121] on div at bounding box center [182, 52] width 364 height 437
click at [203, 129] on div at bounding box center [182, 52] width 364 height 437
click at [211, 122] on div at bounding box center [182, 52] width 364 height 437
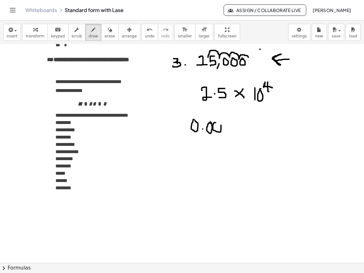
click at [216, 124] on div at bounding box center [182, 52] width 364 height 437
click at [225, 124] on div at bounding box center [182, 52] width 364 height 437
click at [226, 125] on div at bounding box center [182, 52] width 364 height 437
click at [235, 126] on div at bounding box center [182, 52] width 364 height 437
click at [243, 124] on div at bounding box center [182, 52] width 364 height 437
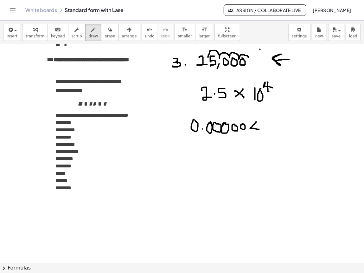
drag, startPoint x: 257, startPoint y: 122, endPoint x: 260, endPoint y: 130, distance: 8.0
click at [260, 130] on div at bounding box center [182, 52] width 364 height 437
drag, startPoint x: 256, startPoint y: 126, endPoint x: 256, endPoint y: 135, distance: 9.5
click at [256, 135] on div at bounding box center [182, 52] width 364 height 437
drag, startPoint x: 266, startPoint y: 124, endPoint x: 259, endPoint y: 133, distance: 11.7
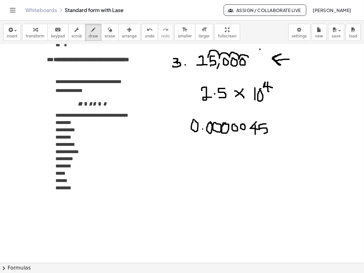
click at [259, 133] on div at bounding box center [182, 52] width 364 height 437
drag, startPoint x: 175, startPoint y: 122, endPoint x: 176, endPoint y: 131, distance: 8.6
click at [172, 133] on div at bounding box center [182, 52] width 364 height 437
click at [182, 130] on div at bounding box center [182, 52] width 364 height 437
drag, startPoint x: 176, startPoint y: 112, endPoint x: 189, endPoint y: 111, distance: 13.0
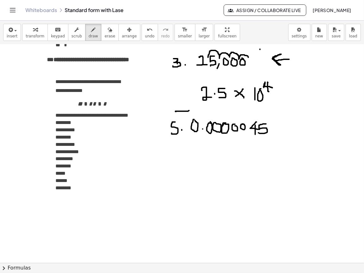
click at [189, 111] on div at bounding box center [182, 52] width 364 height 437
drag, startPoint x: 187, startPoint y: 107, endPoint x: 186, endPoint y: 114, distance: 7.4
click at [186, 114] on div at bounding box center [182, 52] width 364 height 437
drag, startPoint x: 203, startPoint y: 126, endPoint x: 259, endPoint y: 122, distance: 55.9
click at [259, 122] on div at bounding box center [182, 52] width 364 height 437
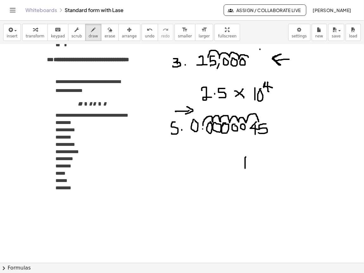
drag, startPoint x: 246, startPoint y: 157, endPoint x: 245, endPoint y: 169, distance: 11.4
click at [245, 169] on div at bounding box center [182, 52] width 364 height 437
click at [250, 156] on div at bounding box center [182, 52] width 364 height 437
drag, startPoint x: 257, startPoint y: 153, endPoint x: 263, endPoint y: 153, distance: 6.1
click at [263, 153] on div at bounding box center [182, 52] width 364 height 437
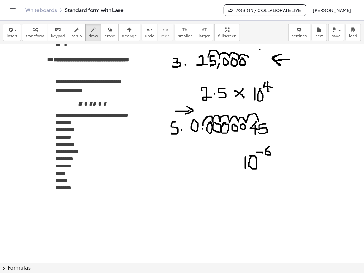
drag, startPoint x: 270, startPoint y: 147, endPoint x: 267, endPoint y: 152, distance: 5.3
click at [267, 152] on div at bounding box center [182, 52] width 364 height 437
drag, startPoint x: 202, startPoint y: 162, endPoint x: 207, endPoint y: 169, distance: 8.6
click at [207, 169] on div at bounding box center [182, 52] width 364 height 437
drag, startPoint x: 205, startPoint y: 164, endPoint x: 204, endPoint y: 174, distance: 9.8
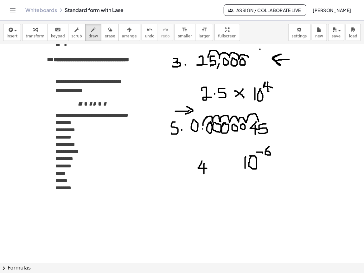
click at [204, 174] on div at bounding box center [182, 52] width 364 height 437
click at [210, 169] on div at bounding box center [182, 52] width 364 height 437
drag, startPoint x: 218, startPoint y: 164, endPoint x: 215, endPoint y: 173, distance: 9.2
click at [215, 173] on div at bounding box center [182, 52] width 364 height 437
drag, startPoint x: 232, startPoint y: 163, endPoint x: 227, endPoint y: 167, distance: 6.1
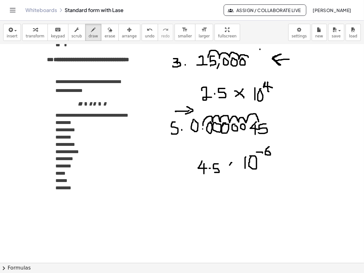
click at [227, 169] on div at bounding box center [182, 52] width 364 height 437
drag, startPoint x: 227, startPoint y: 160, endPoint x: 234, endPoint y: 172, distance: 12.9
click at [234, 172] on div at bounding box center [182, 52] width 364 height 437
drag, startPoint x: 276, startPoint y: 162, endPoint x: 320, endPoint y: 140, distance: 49.6
click at [320, 139] on div at bounding box center [182, 52] width 364 height 437
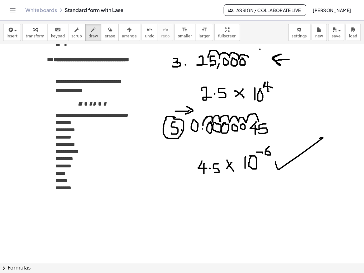
click at [174, 119] on div at bounding box center [182, 52] width 364 height 437
drag, startPoint x: 171, startPoint y: 189, endPoint x: 168, endPoint y: 193, distance: 5.5
click at [168, 193] on div at bounding box center [182, 52] width 364 height 437
click at [174, 195] on div at bounding box center [182, 52] width 364 height 437
drag, startPoint x: 174, startPoint y: 182, endPoint x: 167, endPoint y: 180, distance: 7.1
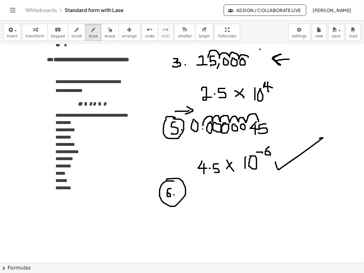
click at [167, 180] on div at bounding box center [182, 52] width 364 height 437
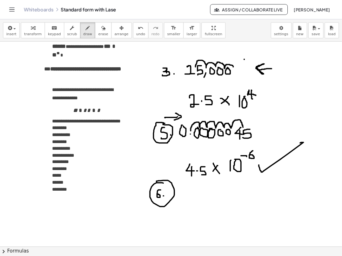
scroll to position [189, 0]
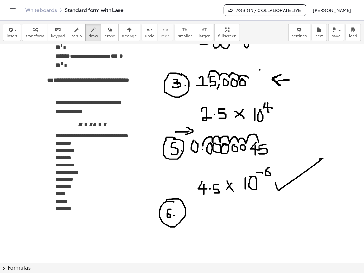
click at [181, 74] on div at bounding box center [182, 73] width 364 height 437
drag, startPoint x: 162, startPoint y: 93, endPoint x: 147, endPoint y: 200, distance: 107.6
click at [147, 200] on div at bounding box center [182, 73] width 364 height 437
drag, startPoint x: 150, startPoint y: 196, endPoint x: 148, endPoint y: 206, distance: 10.3
click at [148, 204] on div at bounding box center [182, 73] width 364 height 437
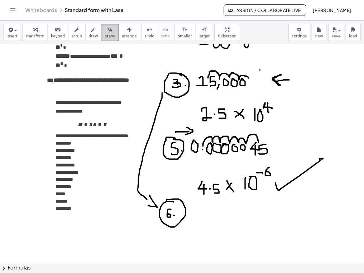
click at [105, 36] on span "erase" at bounding box center [110, 36] width 10 height 4
click at [263, 58] on div at bounding box center [182, 73] width 364 height 437
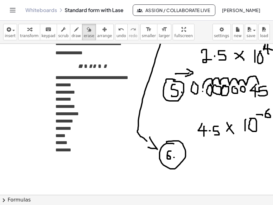
scroll to position [248, 0]
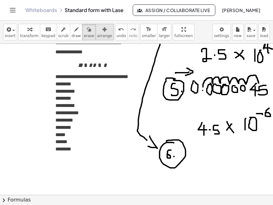
click at [97, 37] on span "arrange" at bounding box center [104, 36] width 15 height 4
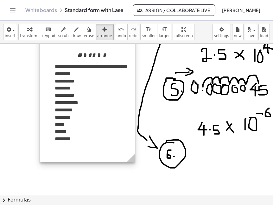
drag, startPoint x: 97, startPoint y: 62, endPoint x: 95, endPoint y: 48, distance: 14.0
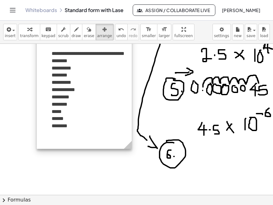
drag, startPoint x: 95, startPoint y: 85, endPoint x: 91, endPoint y: 70, distance: 15.7
drag, startPoint x: 92, startPoint y: 87, endPoint x: 92, endPoint y: 80, distance: 6.7
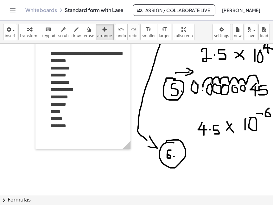
click at [200, 156] on div at bounding box center [136, 55] width 273 height 519
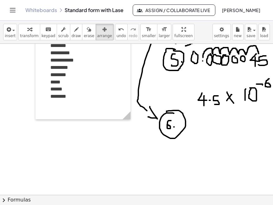
scroll to position [286, 0]
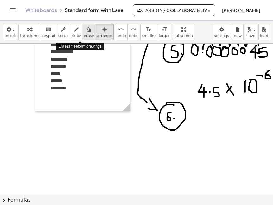
click at [84, 37] on span "erase" at bounding box center [89, 36] width 10 height 4
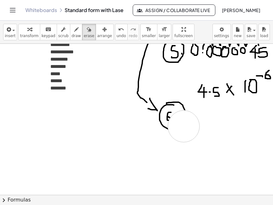
click at [184, 126] on div at bounding box center [136, 17] width 273 height 519
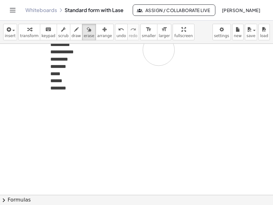
drag, startPoint x: 184, startPoint y: 126, endPoint x: 185, endPoint y: 65, distance: 61.5
click at [170, 55] on div at bounding box center [136, 17] width 273 height 519
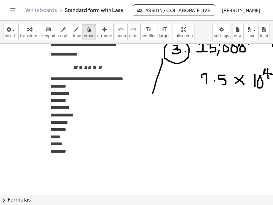
scroll to position [218, 0]
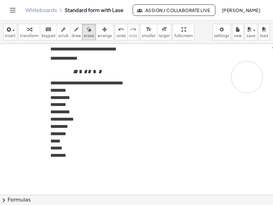
drag, startPoint x: 165, startPoint y: 96, endPoint x: 250, endPoint y: 63, distance: 91.4
click at [252, 62] on div at bounding box center [136, 84] width 273 height 519
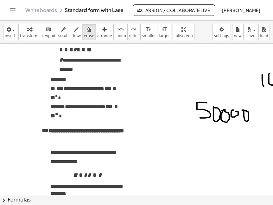
scroll to position [109, 0]
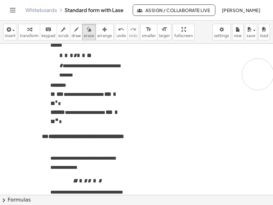
drag, startPoint x: 233, startPoint y: 122, endPoint x: 258, endPoint y: 74, distance: 53.6
click at [258, 74] on div at bounding box center [146, 193] width 292 height 519
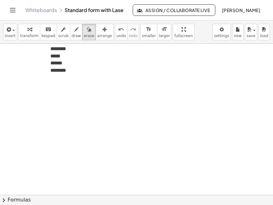
scroll to position [301, 0]
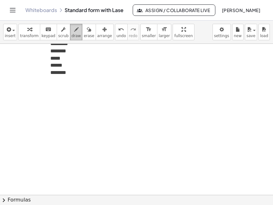
click at [72, 34] on span "draw" at bounding box center [77, 36] width 10 height 4
drag, startPoint x: 155, startPoint y: 66, endPoint x: 154, endPoint y: 83, distance: 16.8
click at [154, 82] on div at bounding box center [146, 2] width 292 height 519
click at [164, 70] on div at bounding box center [146, 2] width 292 height 519
click at [170, 79] on div at bounding box center [146, 2] width 292 height 519
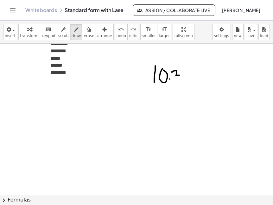
drag, startPoint x: 172, startPoint y: 72, endPoint x: 176, endPoint y: 81, distance: 10.4
click at [176, 81] on div at bounding box center [146, 2] width 292 height 519
drag, startPoint x: 190, startPoint y: 75, endPoint x: 185, endPoint y: 81, distance: 6.5
click at [185, 81] on div at bounding box center [146, 2] width 292 height 519
drag, startPoint x: 184, startPoint y: 75, endPoint x: 192, endPoint y: 83, distance: 11.2
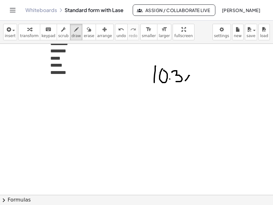
click at [191, 82] on div at bounding box center [146, 2] width 292 height 519
drag, startPoint x: 193, startPoint y: 76, endPoint x: 193, endPoint y: 83, distance: 7.3
click at [193, 83] on div at bounding box center [146, 2] width 292 height 519
click at [198, 74] on div at bounding box center [146, 2] width 292 height 519
drag, startPoint x: 203, startPoint y: 68, endPoint x: 209, endPoint y: 71, distance: 6.8
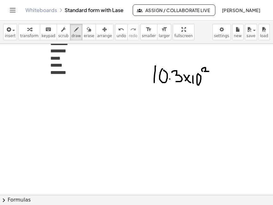
click at [209, 71] on div at bounding box center [146, 2] width 292 height 519
drag, startPoint x: 136, startPoint y: 99, endPoint x: 136, endPoint y: 106, distance: 7.0
click at [136, 106] on div at bounding box center [146, 2] width 292 height 519
click at [143, 97] on div at bounding box center [146, 2] width 292 height 519
drag, startPoint x: 149, startPoint y: 97, endPoint x: 155, endPoint y: 103, distance: 8.7
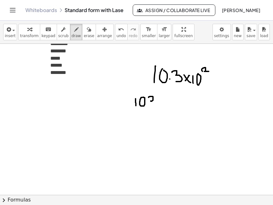
click at [154, 101] on div at bounding box center [146, 2] width 292 height 519
drag, startPoint x: 155, startPoint y: 103, endPoint x: 150, endPoint y: 105, distance: 4.6
click at [150, 105] on div at bounding box center [146, 2] width 292 height 519
drag, startPoint x: 121, startPoint y: 101, endPoint x: 121, endPoint y: 111, distance: 9.5
click at [121, 110] on div at bounding box center [146, 2] width 292 height 519
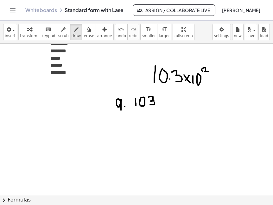
click at [125, 107] on div at bounding box center [146, 2] width 292 height 519
drag, startPoint x: 153, startPoint y: 100, endPoint x: 151, endPoint y: 105, distance: 5.5
click at [151, 105] on div at bounding box center [146, 2] width 292 height 519
drag, startPoint x: 181, startPoint y: 98, endPoint x: 171, endPoint y: 99, distance: 9.9
click at [171, 99] on div at bounding box center [146, 2] width 292 height 519
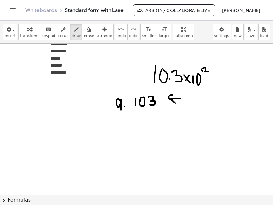
drag, startPoint x: 173, startPoint y: 95, endPoint x: 175, endPoint y: 103, distance: 8.9
click at [175, 103] on div at bounding box center [146, 2] width 292 height 519
click at [158, 100] on div at bounding box center [146, 2] width 292 height 519
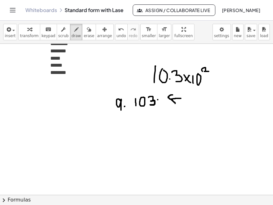
click at [158, 100] on div at bounding box center [146, 2] width 292 height 519
drag, startPoint x: 158, startPoint y: 100, endPoint x: 139, endPoint y: 100, distance: 19.3
click at [139, 100] on div at bounding box center [146, 2] width 292 height 519
drag, startPoint x: 138, startPoint y: 126, endPoint x: 140, endPoint y: 133, distance: 7.4
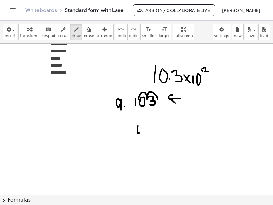
click at [140, 133] on div at bounding box center [146, 2] width 292 height 519
click at [87, 28] on icon "button" at bounding box center [89, 30] width 4 height 8
drag, startPoint x: 140, startPoint y: 124, endPoint x: 136, endPoint y: 137, distance: 13.3
click at [131, 135] on div at bounding box center [146, 2] width 292 height 519
click at [72, 36] on span "draw" at bounding box center [77, 36] width 10 height 4
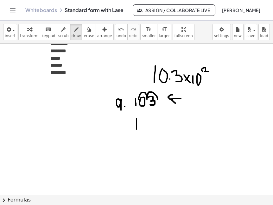
drag, startPoint x: 137, startPoint y: 119, endPoint x: 137, endPoint y: 129, distance: 10.1
click at [137, 129] on div at bounding box center [146, 2] width 292 height 519
click at [140, 127] on div at bounding box center [146, 2] width 292 height 519
click at [145, 120] on div at bounding box center [146, 2] width 292 height 519
drag, startPoint x: 148, startPoint y: 120, endPoint x: 151, endPoint y: 126, distance: 6.2
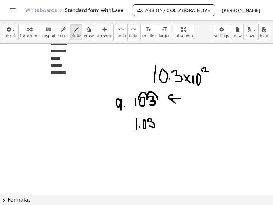
click at [151, 126] on div at bounding box center [146, 2] width 292 height 519
drag, startPoint x: 167, startPoint y: 122, endPoint x: 162, endPoint y: 127, distance: 7.2
click at [162, 127] on div at bounding box center [146, 2] width 292 height 519
drag, startPoint x: 162, startPoint y: 122, endPoint x: 168, endPoint y: 128, distance: 8.7
click at [168, 128] on div at bounding box center [146, 2] width 292 height 519
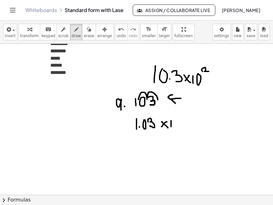
drag, startPoint x: 171, startPoint y: 120, endPoint x: 171, endPoint y: 127, distance: 6.0
click at [171, 127] on div at bounding box center [146, 2] width 292 height 519
click at [174, 120] on div at bounding box center [146, 2] width 292 height 519
drag, startPoint x: 178, startPoint y: 117, endPoint x: 183, endPoint y: 120, distance: 6.2
click at [183, 120] on div at bounding box center [146, 2] width 292 height 519
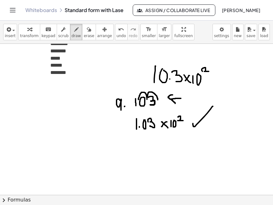
drag, startPoint x: 193, startPoint y: 124, endPoint x: 213, endPoint y: 106, distance: 26.5
click at [213, 106] on div at bounding box center [146, 2] width 292 height 519
click at [84, 37] on span "erase" at bounding box center [89, 36] width 10 height 4
click at [70, 39] on button "draw" at bounding box center [76, 32] width 13 height 16
drag, startPoint x: 115, startPoint y: 146, endPoint x: 114, endPoint y: 158, distance: 12.4
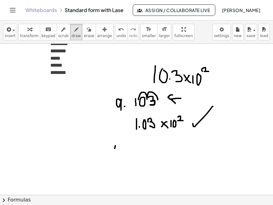
click at [114, 158] on div at bounding box center [146, 2] width 292 height 519
click at [121, 146] on div at bounding box center [146, 2] width 292 height 519
click at [126, 154] on div at bounding box center [146, 2] width 292 height 519
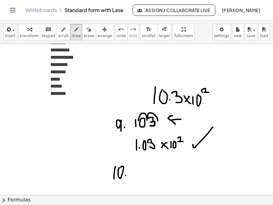
scroll to position [276, 0]
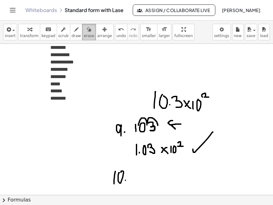
click at [87, 27] on icon "button" at bounding box center [89, 30] width 4 height 8
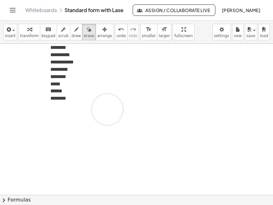
drag, startPoint x: 182, startPoint y: 107, endPoint x: 85, endPoint y: 55, distance: 109.5
click at [86, 63] on div at bounding box center [146, 27] width 292 height 519
click at [72, 37] on span "draw" at bounding box center [77, 36] width 10 height 4
drag, startPoint x: 141, startPoint y: 74, endPoint x: 141, endPoint y: 89, distance: 14.9
click at [141, 89] on div at bounding box center [146, 27] width 292 height 519
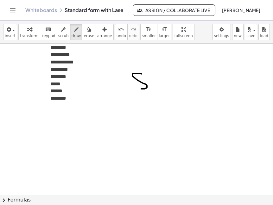
click at [153, 87] on div at bounding box center [146, 27] width 292 height 519
drag, startPoint x: 159, startPoint y: 81, endPoint x: 162, endPoint y: 89, distance: 8.7
click at [162, 90] on div at bounding box center [146, 27] width 292 height 519
drag, startPoint x: 164, startPoint y: 79, endPoint x: 166, endPoint y: 90, distance: 10.6
click at [165, 88] on div at bounding box center [146, 27] width 292 height 519
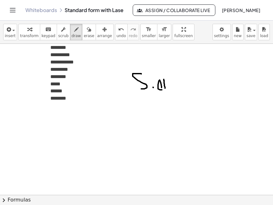
drag, startPoint x: 160, startPoint y: 80, endPoint x: 161, endPoint y: 90, distance: 10.2
click at [161, 89] on div at bounding box center [146, 27] width 292 height 519
drag, startPoint x: 179, startPoint y: 80, endPoint x: 174, endPoint y: 84, distance: 5.8
click at [174, 84] on div at bounding box center [146, 27] width 292 height 519
drag, startPoint x: 174, startPoint y: 81, endPoint x: 180, endPoint y: 88, distance: 10.1
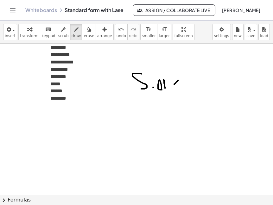
click at [180, 87] on div at bounding box center [146, 27] width 292 height 519
drag, startPoint x: 183, startPoint y: 79, endPoint x: 183, endPoint y: 89, distance: 10.5
click at [183, 89] on div at bounding box center [146, 27] width 292 height 519
click at [186, 81] on div at bounding box center [146, 27] width 292 height 519
drag, startPoint x: 194, startPoint y: 74, endPoint x: 194, endPoint y: 81, distance: 6.3
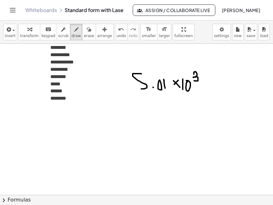
click at [194, 80] on div at bounding box center [146, 27] width 292 height 519
drag, startPoint x: 204, startPoint y: 83, endPoint x: 224, endPoint y: 78, distance: 21.5
click at [224, 78] on div at bounding box center [146, 27] width 292 height 519
click at [106, 89] on div at bounding box center [146, 27] width 292 height 519
click at [111, 82] on div at bounding box center [146, 27] width 292 height 519
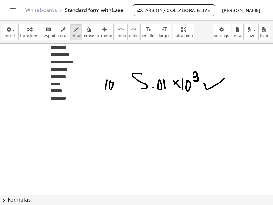
click at [117, 91] on div at bounding box center [146, 27] width 292 height 519
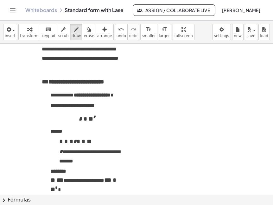
scroll to position [0, 0]
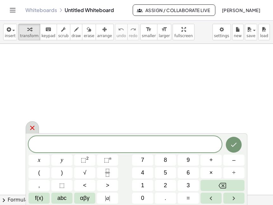
click at [30, 127] on icon at bounding box center [33, 128] width 8 height 8
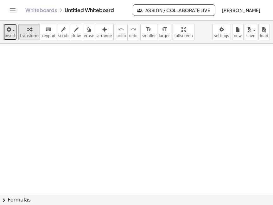
click at [11, 29] on span "button" at bounding box center [11, 30] width 1 height 4
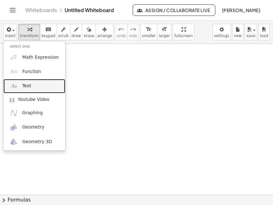
click at [37, 86] on link "Text" at bounding box center [34, 86] width 62 height 14
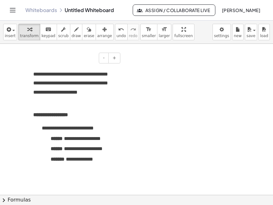
click at [65, 85] on p "**********" at bounding box center [74, 88] width 82 height 36
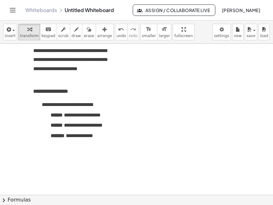
scroll to position [18, 0]
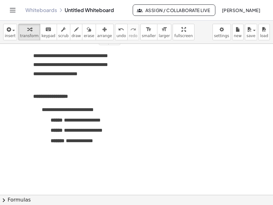
drag, startPoint x: 100, startPoint y: 141, endPoint x: 109, endPoint y: 144, distance: 9.2
click at [109, 144] on p "**********" at bounding box center [83, 140] width 65 height 9
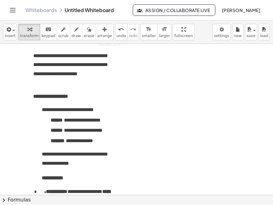
scroll to position [136, 0]
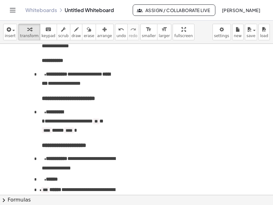
click at [125, 143] on div at bounding box center [136, 59] width 273 height 302
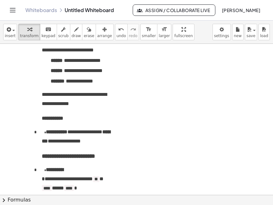
scroll to position [69, 0]
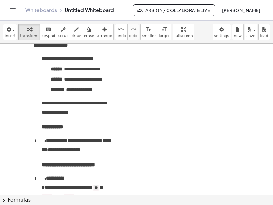
click at [41, 105] on ul "**********" at bounding box center [74, 158] width 82 height 208
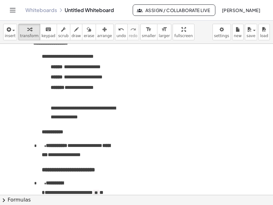
scroll to position [73, 0]
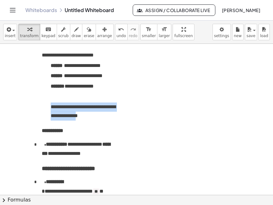
drag, startPoint x: 52, startPoint y: 106, endPoint x: 94, endPoint y: 120, distance: 44.3
click at [94, 120] on p "**********" at bounding box center [83, 111] width 65 height 18
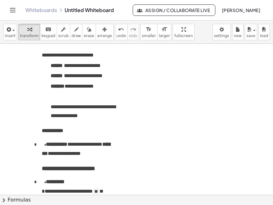
click at [102, 119] on p "**********" at bounding box center [83, 111] width 65 height 18
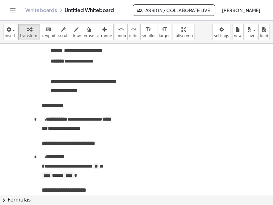
scroll to position [98, 0]
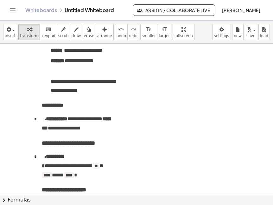
click at [100, 118] on span "**********" at bounding box center [76, 123] width 68 height 14
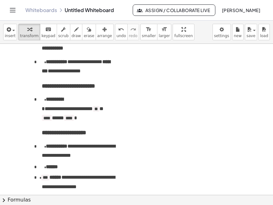
scroll to position [156, 0]
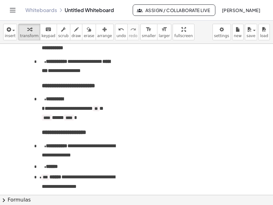
click at [107, 174] on span "**********" at bounding box center [78, 181] width 73 height 14
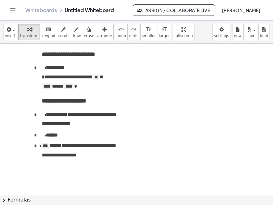
scroll to position [188, 0]
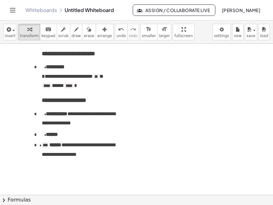
click at [100, 147] on p "**********" at bounding box center [79, 149] width 74 height 18
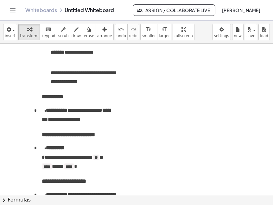
scroll to position [91, 0]
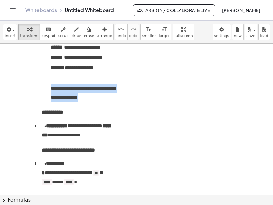
drag, startPoint x: 41, startPoint y: 112, endPoint x: 50, endPoint y: 89, distance: 24.5
click at [50, 89] on ul "**********" at bounding box center [74, 144] width 82 height 224
click at [50, 89] on ul "**********" at bounding box center [79, 72] width 74 height 59
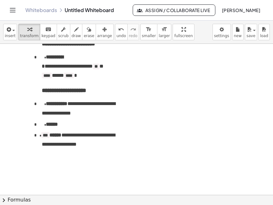
scroll to position [187, 0]
click at [99, 138] on p "**********" at bounding box center [79, 140] width 74 height 18
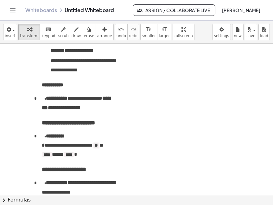
scroll to position [109, 0]
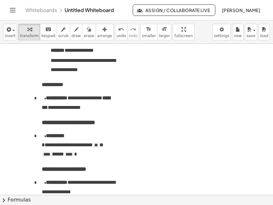
drag, startPoint x: 106, startPoint y: 160, endPoint x: 102, endPoint y: 161, distance: 4.1
click at [102, 165] on h4 "**********" at bounding box center [79, 169] width 74 height 9
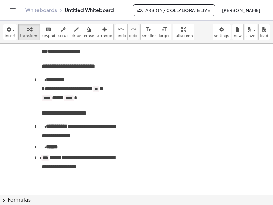
scroll to position [170, 0]
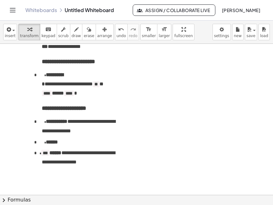
click at [102, 155] on p "**********" at bounding box center [79, 157] width 74 height 18
